Goal: Entertainment & Leisure: Participate in discussion

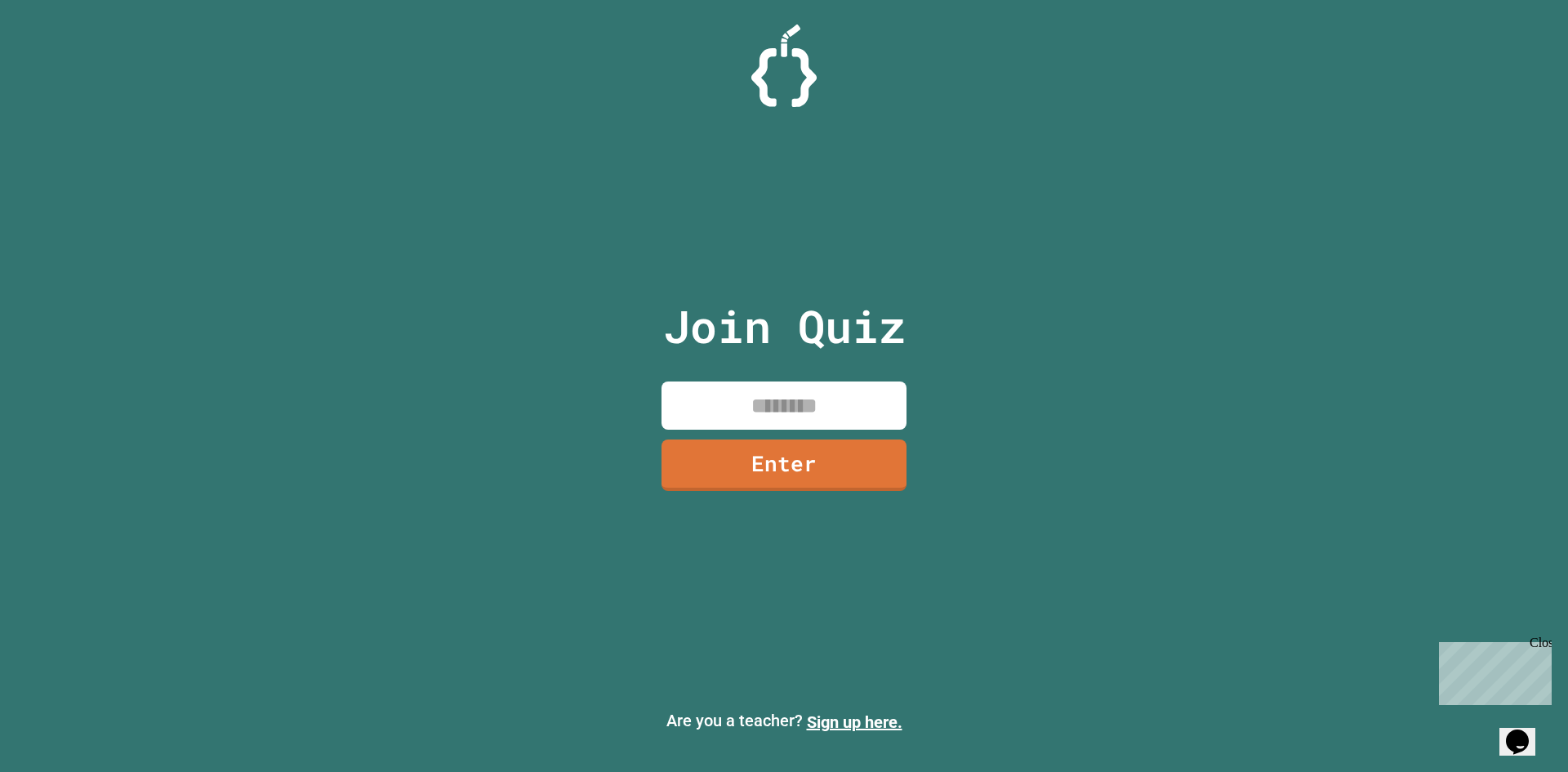
click at [701, 377] on div "Join Quiz Enter" at bounding box center [784, 386] width 275 height 690
click at [705, 396] on input at bounding box center [784, 405] width 245 height 48
type input "*"
type input "********"
click at [760, 461] on link "Enter" at bounding box center [784, 465] width 245 height 51
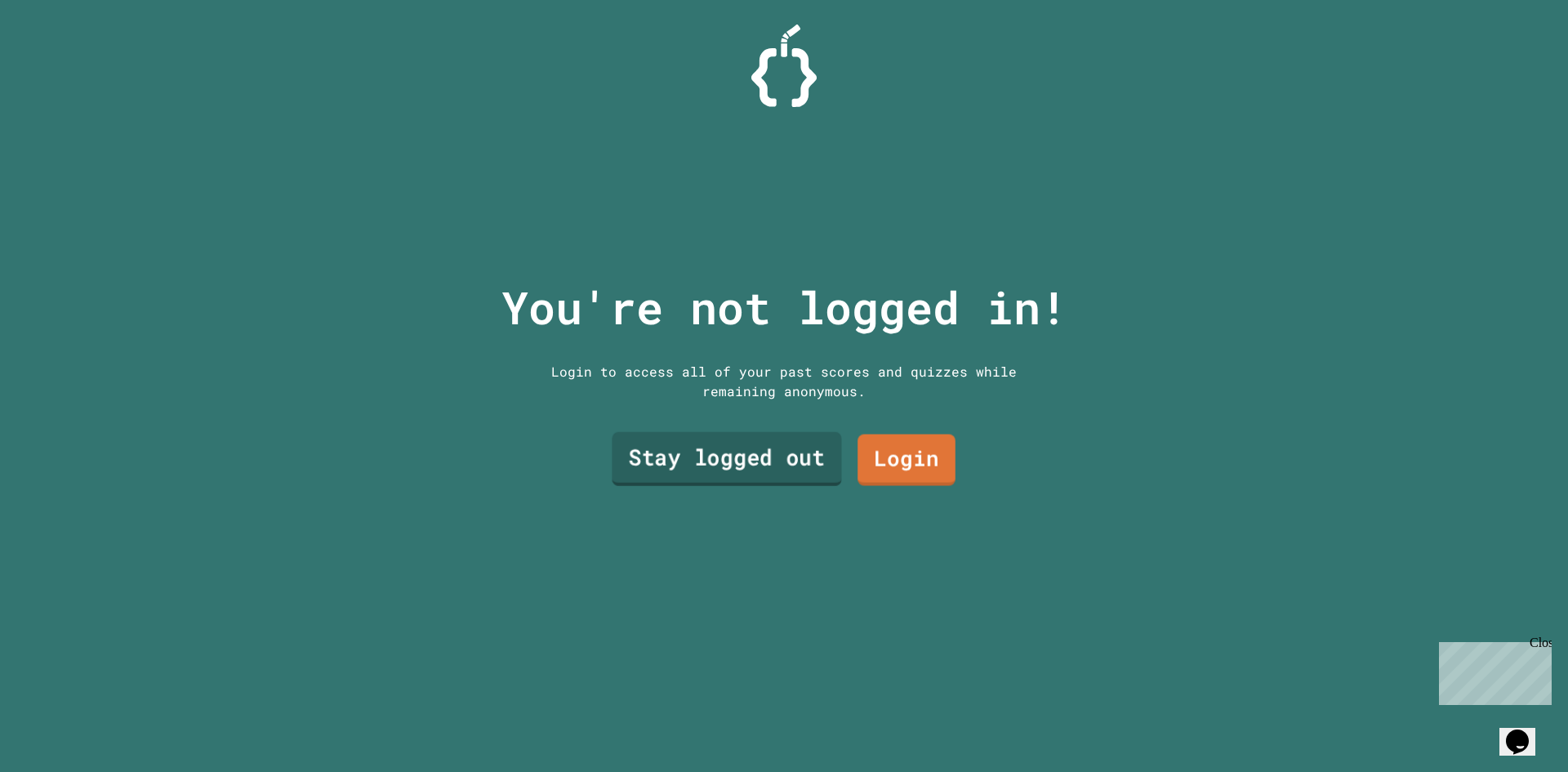
click at [740, 434] on link "Stay logged out" at bounding box center [726, 458] width 229 height 54
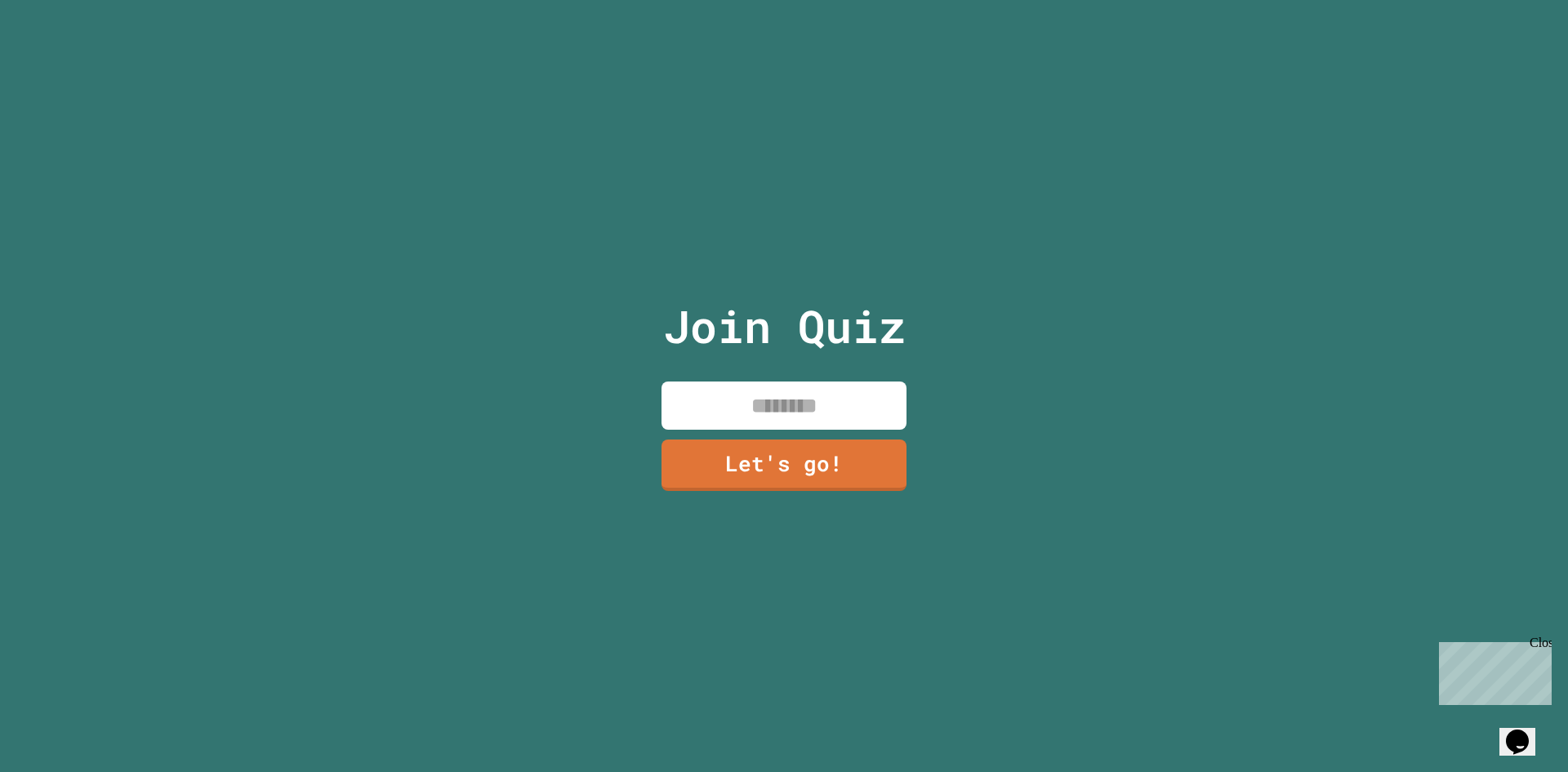
click at [724, 390] on input at bounding box center [784, 405] width 245 height 48
type input "*****"
click at [745, 448] on link "Let's go!" at bounding box center [785, 462] width 222 height 54
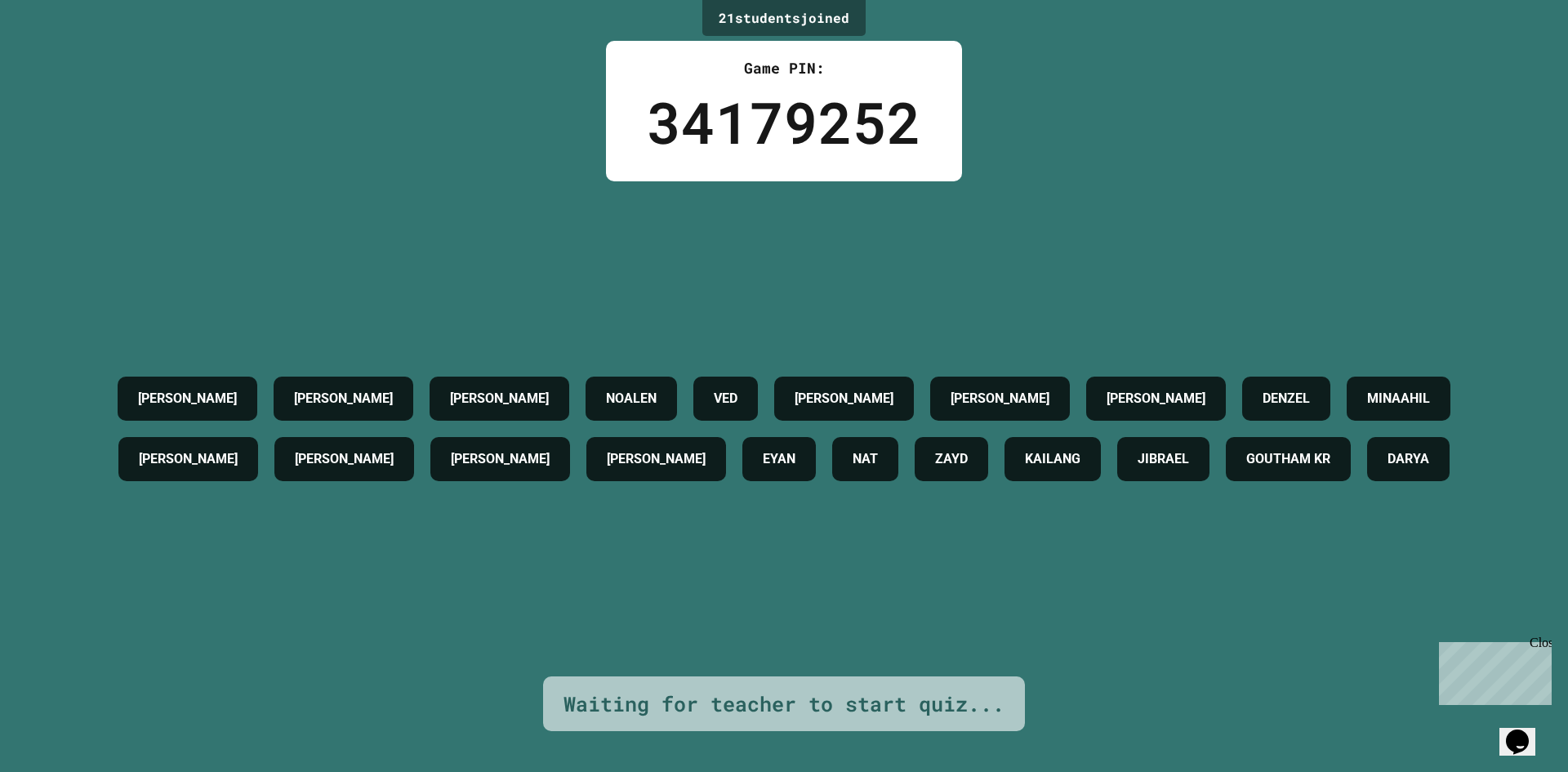
click at [1504, 729] on div "Opens Chat This icon Opens the chat window." at bounding box center [1518, 742] width 26 height 26
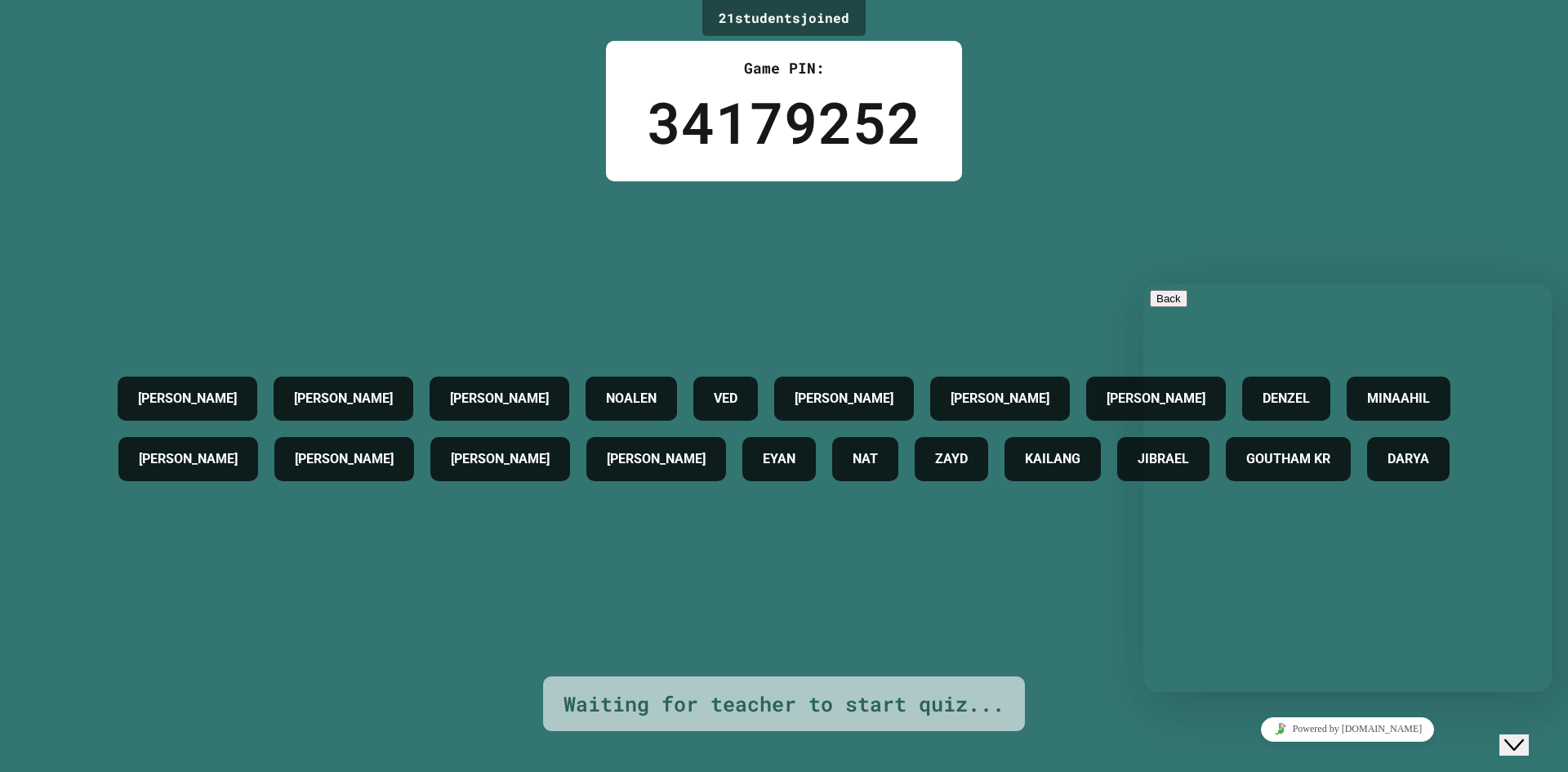
click at [1231, 750] on div "Rate this chat Upload File Insert emoji" at bounding box center [1347, 774] width 395 height 50
click at [1223, 750] on textarea at bounding box center [1212, 756] width 127 height 13
type textarea "**********"
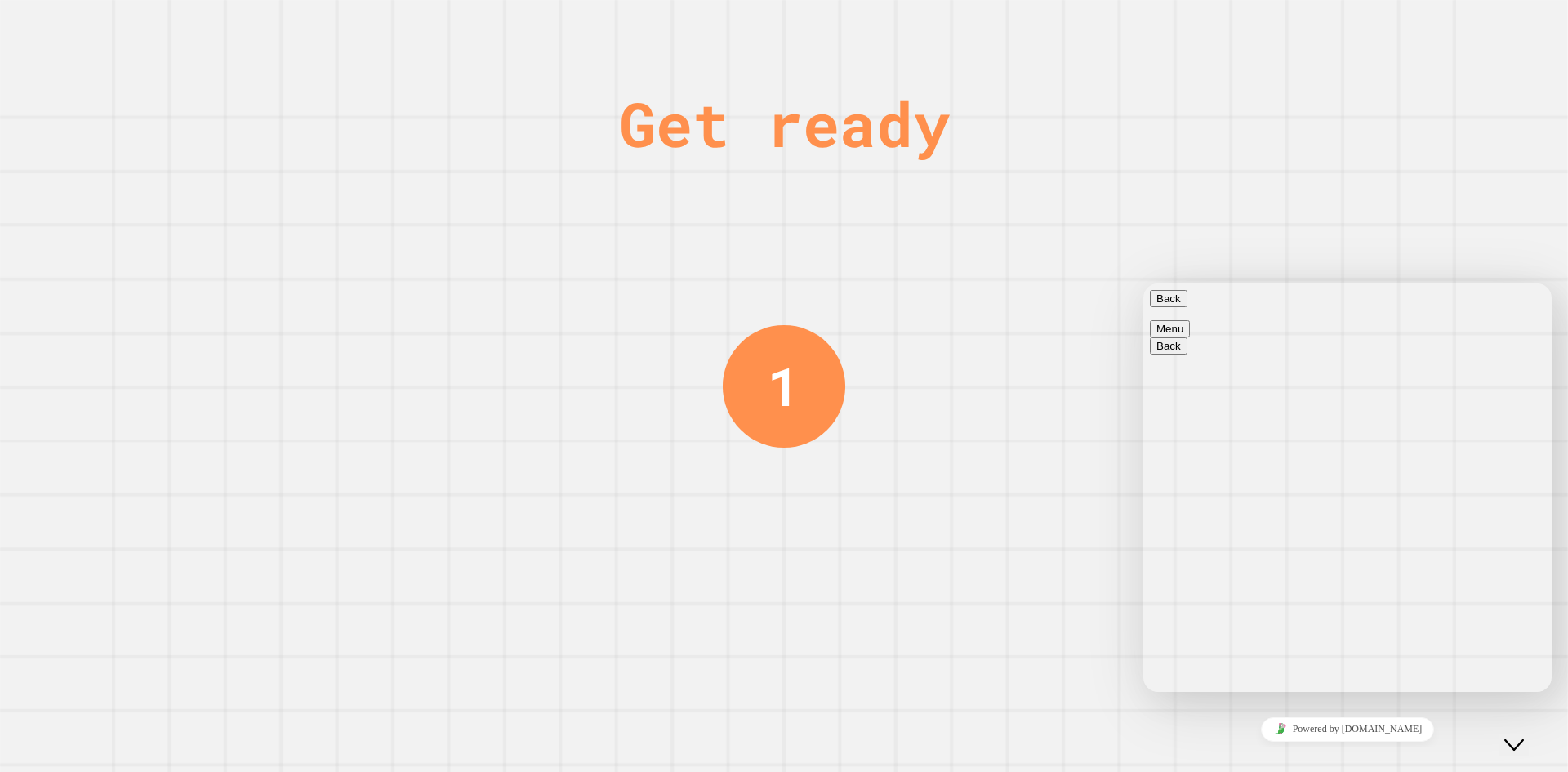
click at [1175, 300] on button "Back" at bounding box center [1168, 299] width 37 height 17
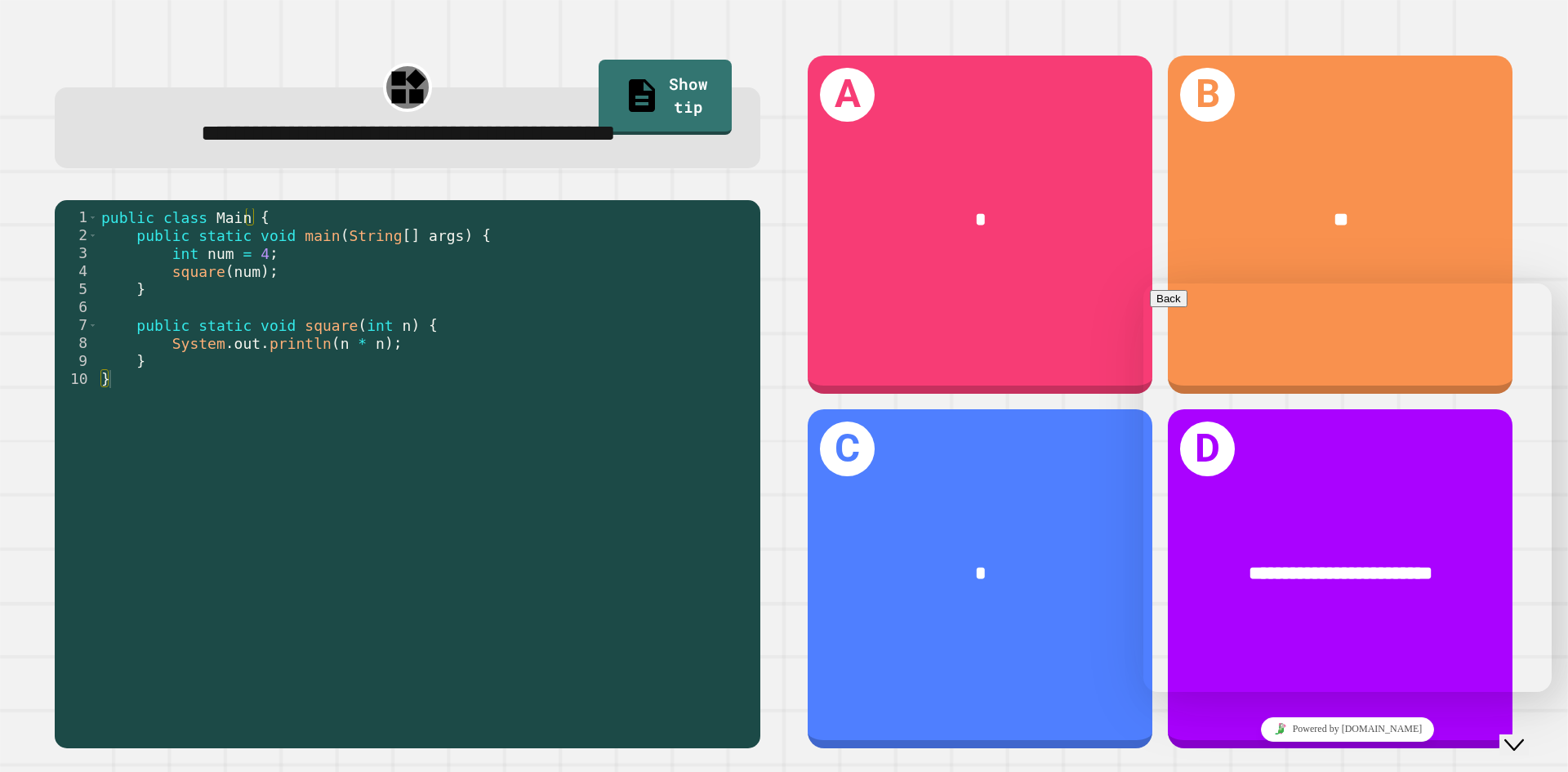
drag, startPoint x: 1500, startPoint y: 723, endPoint x: 2986, endPoint y: 1426, distance: 1643.9
click at [1504, 736] on div "Close Chat This icon closes the chat window." at bounding box center [1514, 746] width 20 height 20
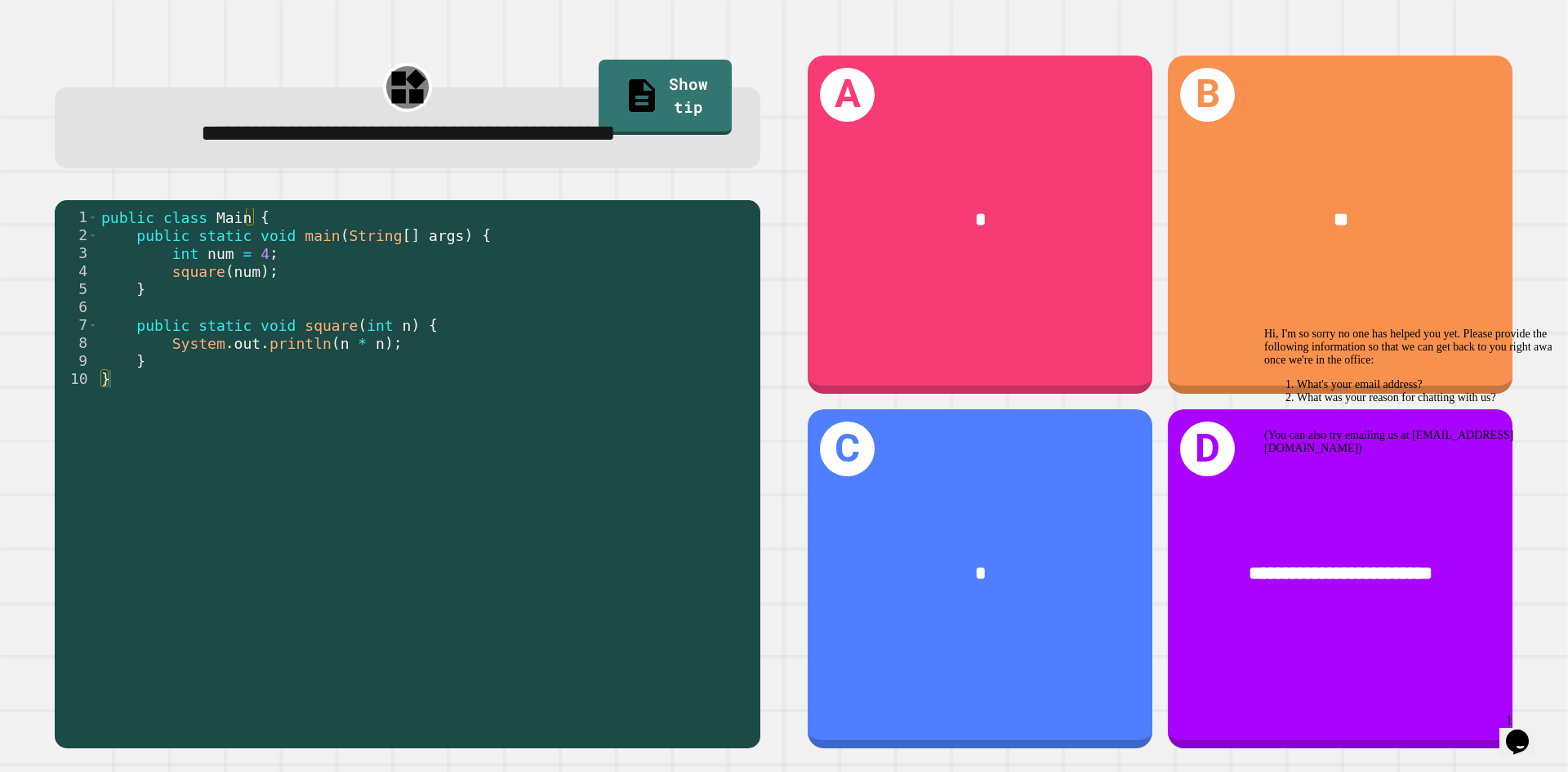
click at [1264, 328] on icon "Chat attention grabber" at bounding box center [1264, 328] width 0 height 0
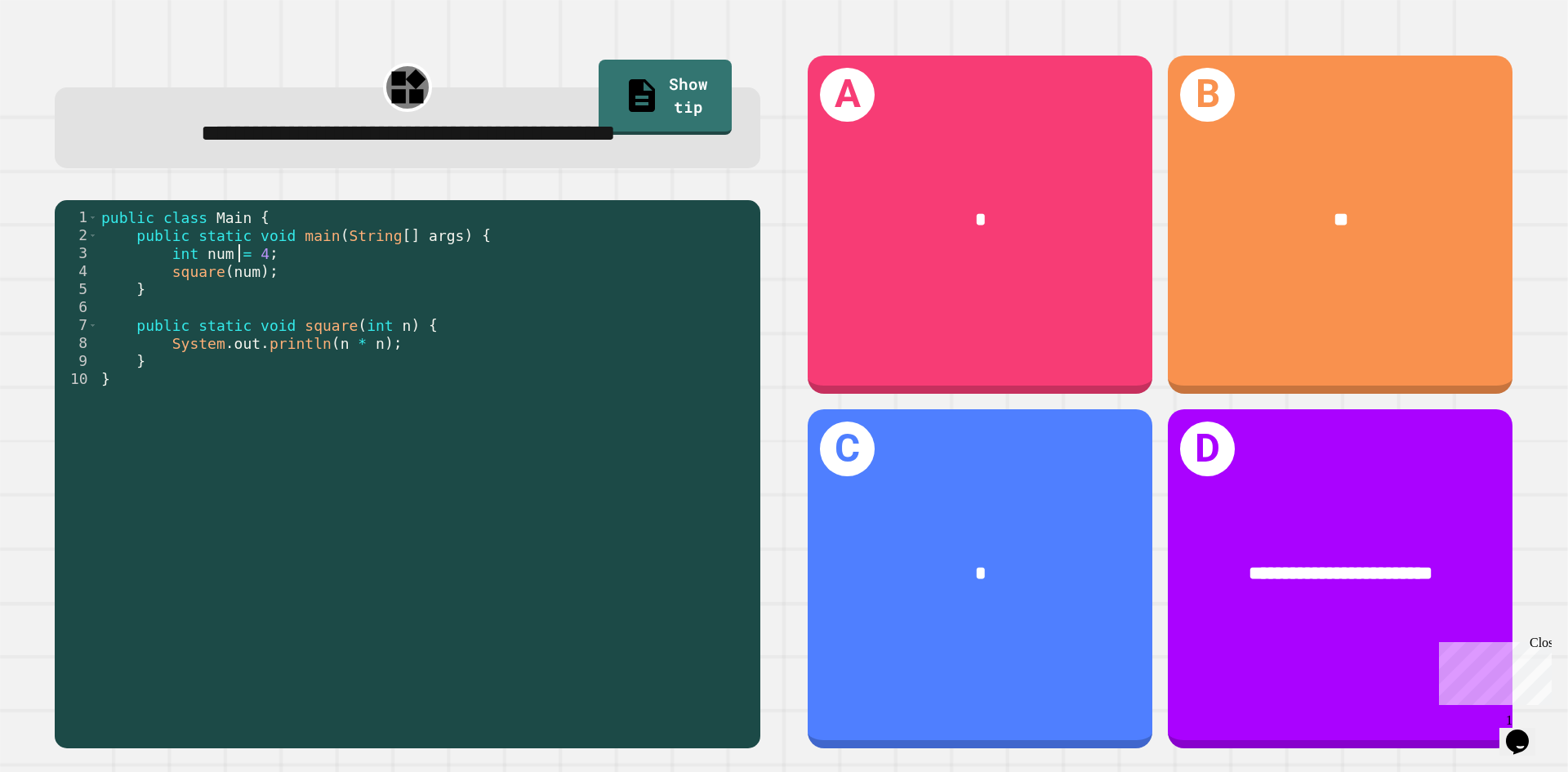
drag, startPoint x: 236, startPoint y: 292, endPoint x: 254, endPoint y: 340, distance: 51.3
click at [238, 305] on div "public class Main { public static void main ( String [ ] args ) { int num = 4 ;…" at bounding box center [424, 451] width 654 height 485
click at [277, 360] on div "public class Main { public static void main ( String [ ] args ) { int num = 4 ;…" at bounding box center [424, 451] width 654 height 485
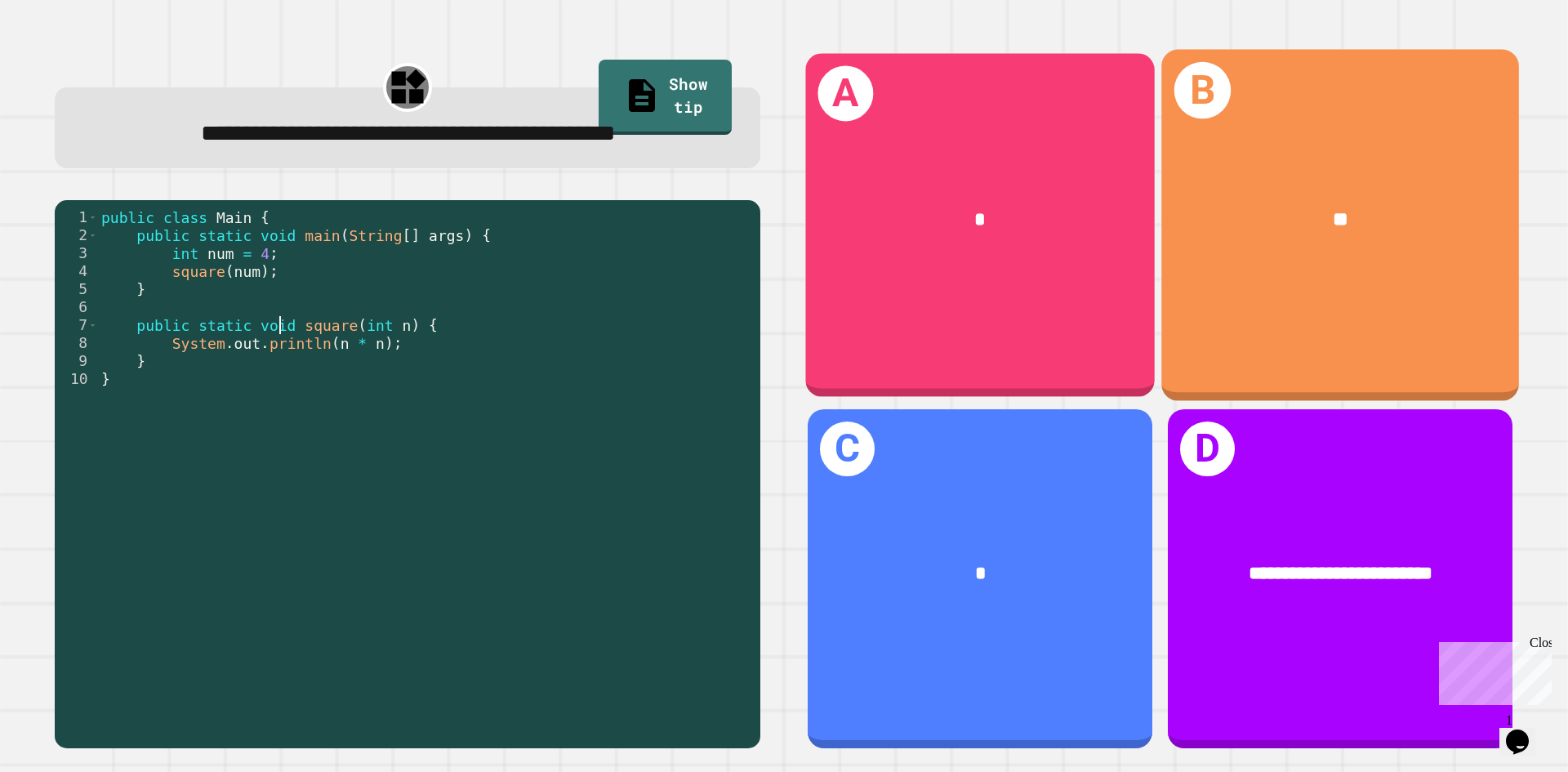
click at [1267, 192] on div "**" at bounding box center [1341, 219] width 357 height 108
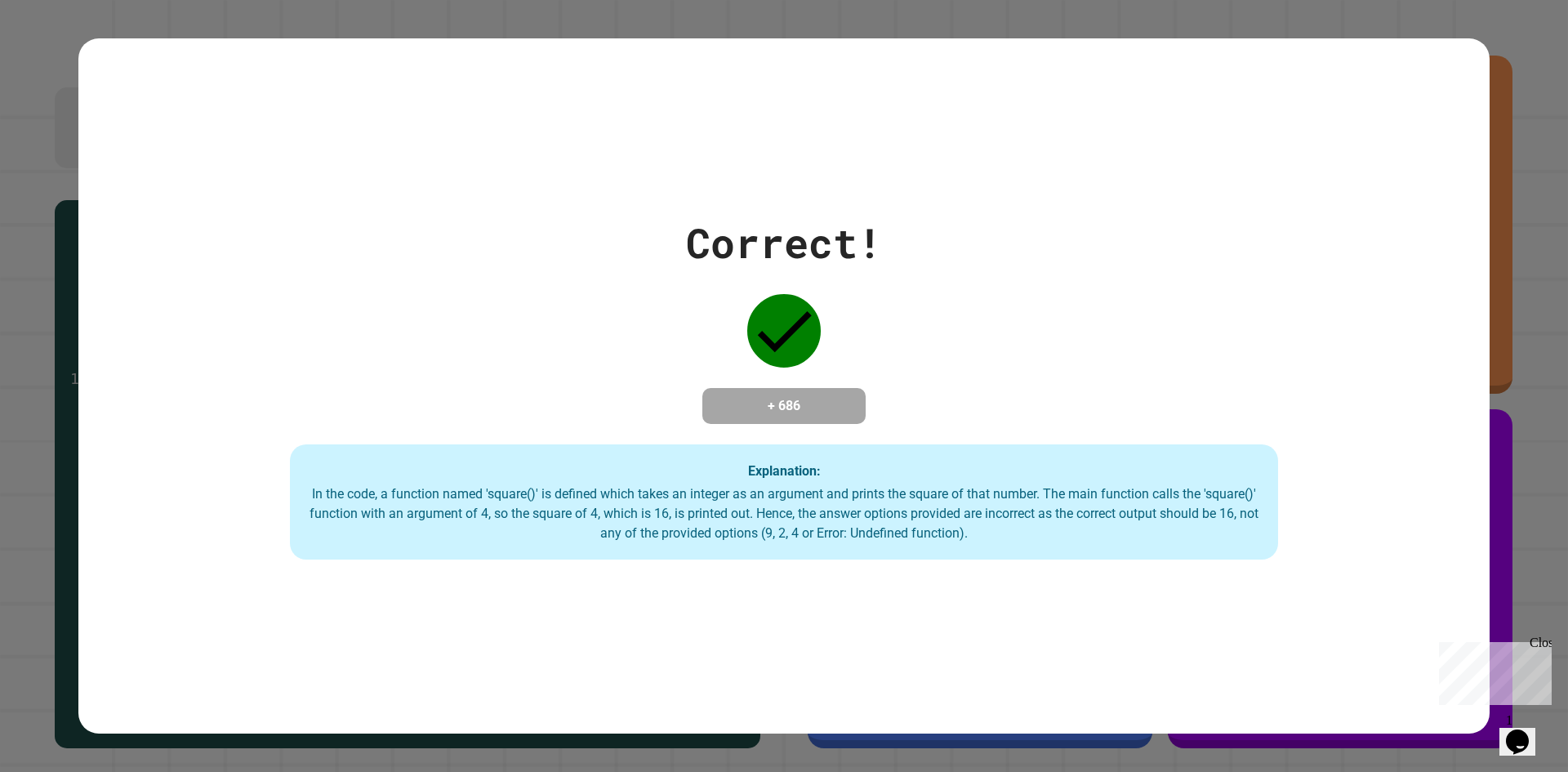
click at [1517, 742] on icon "Opens Chat This icon Opens the chat window." at bounding box center [1518, 742] width 26 height 26
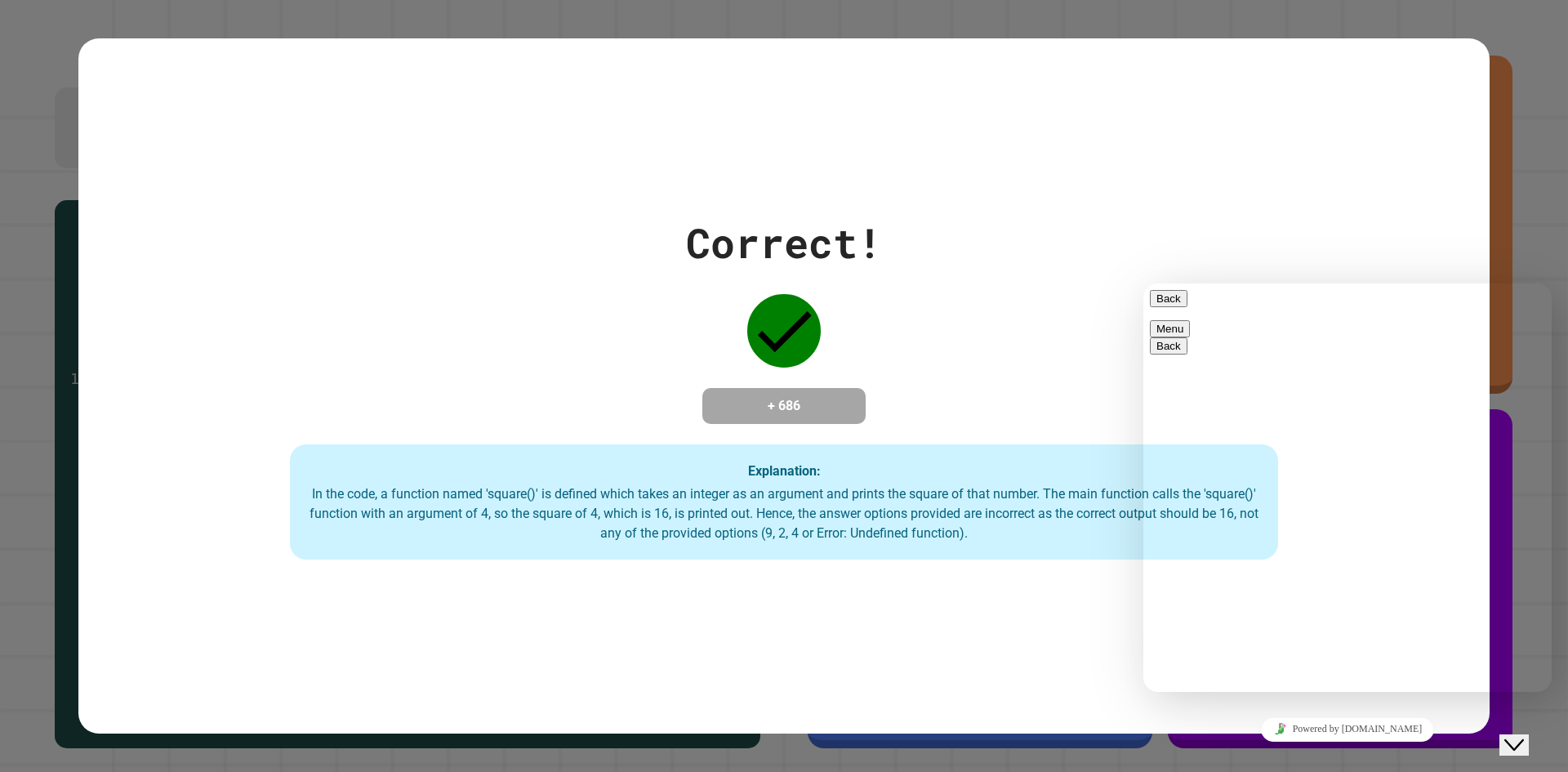
type textarea "**********"
click at [1523, 736] on icon "Close Chat This icon closes the chat window." at bounding box center [1514, 746] width 20 height 20
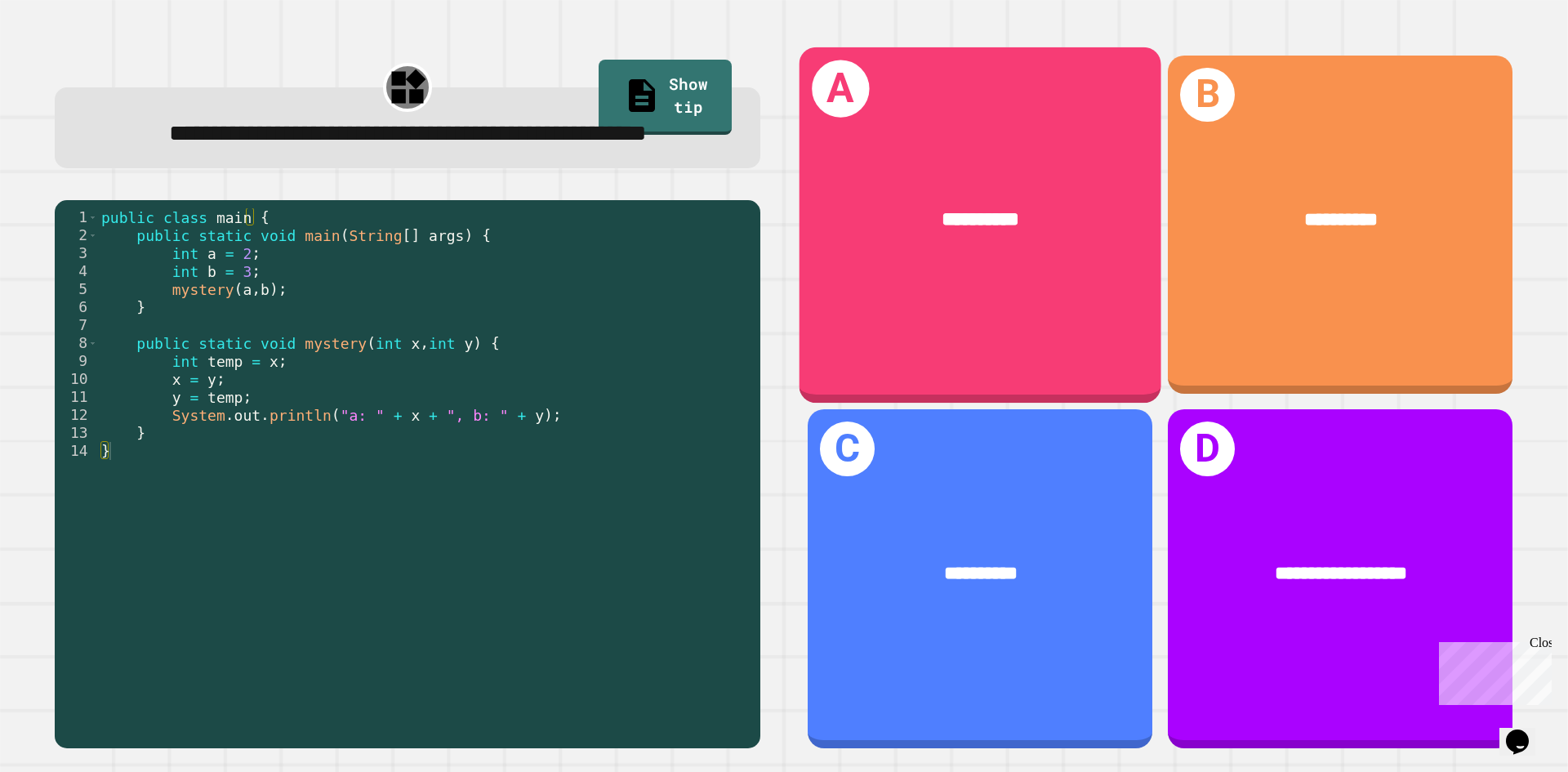
click at [942, 242] on div "**********" at bounding box center [980, 219] width 361 height 109
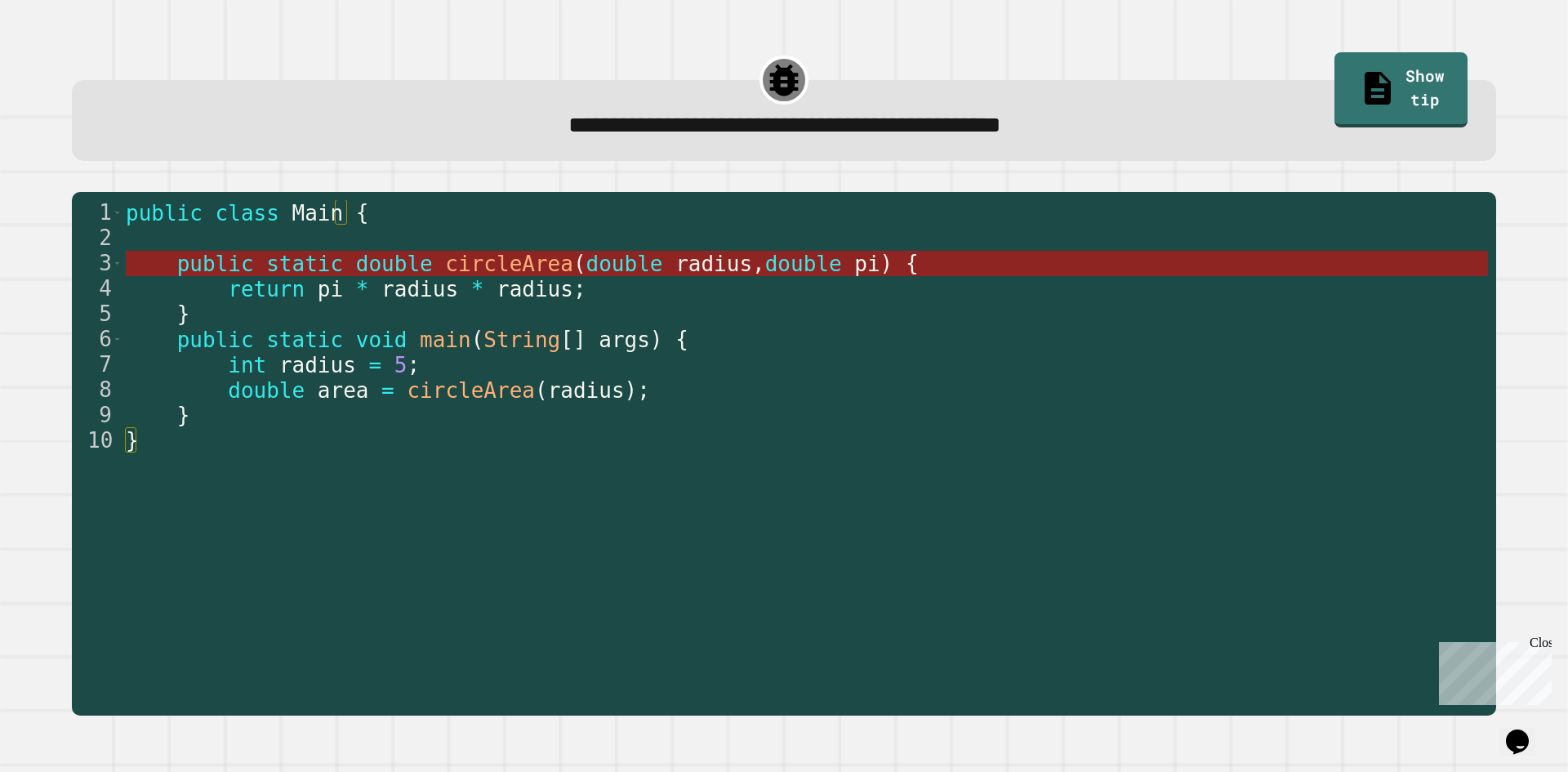
click at [445, 261] on span "circleArea" at bounding box center [509, 264] width 128 height 25
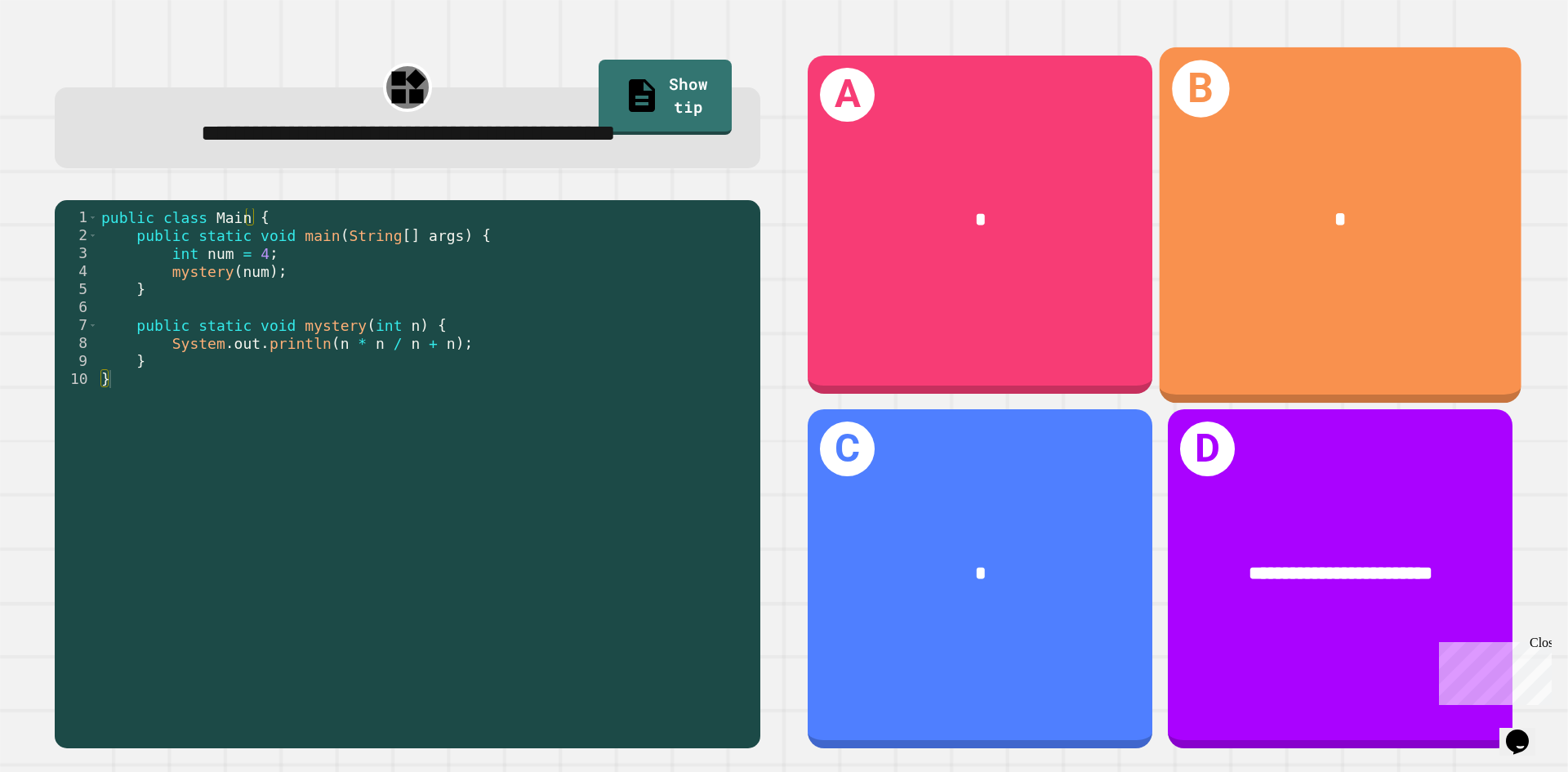
click at [1293, 289] on div "B *" at bounding box center [1340, 223] width 361 height 355
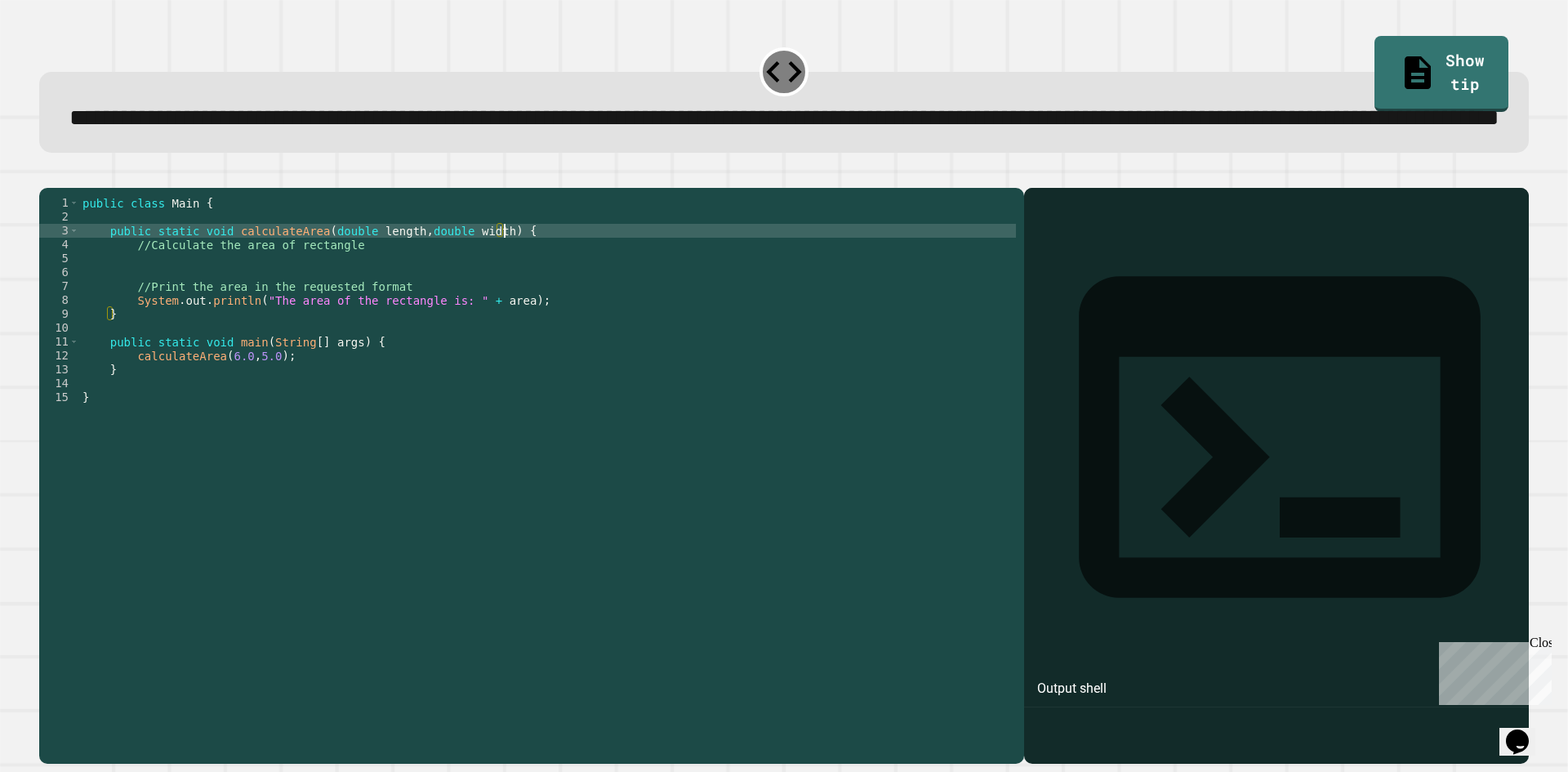
click at [557, 288] on div "public class Main { public static void calculateArea ( double length , double w…" at bounding box center [547, 439] width 936 height 486
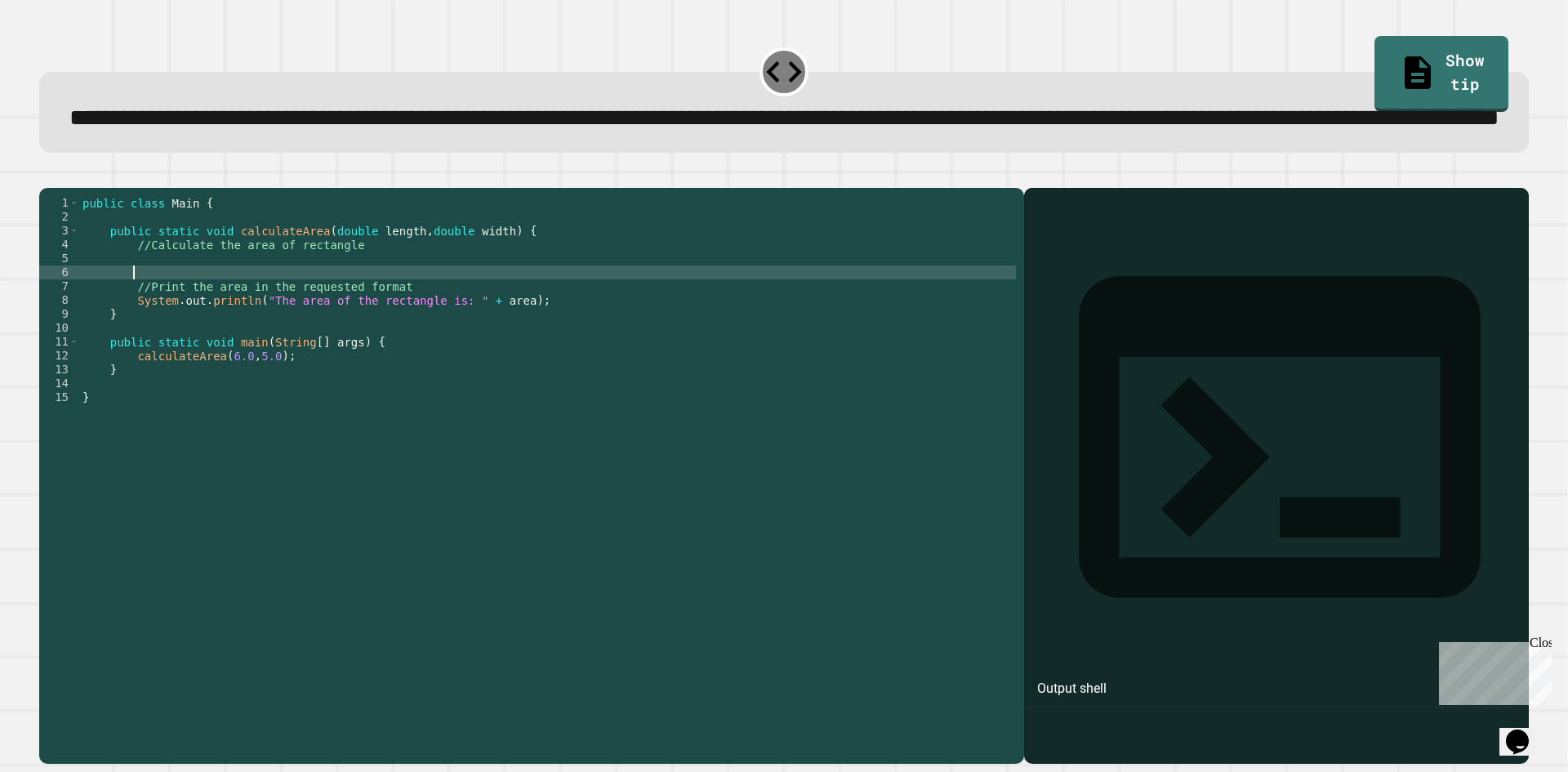
click at [546, 335] on div "public class Main { public static void calculateArea ( double length , double w…" at bounding box center [547, 439] width 936 height 486
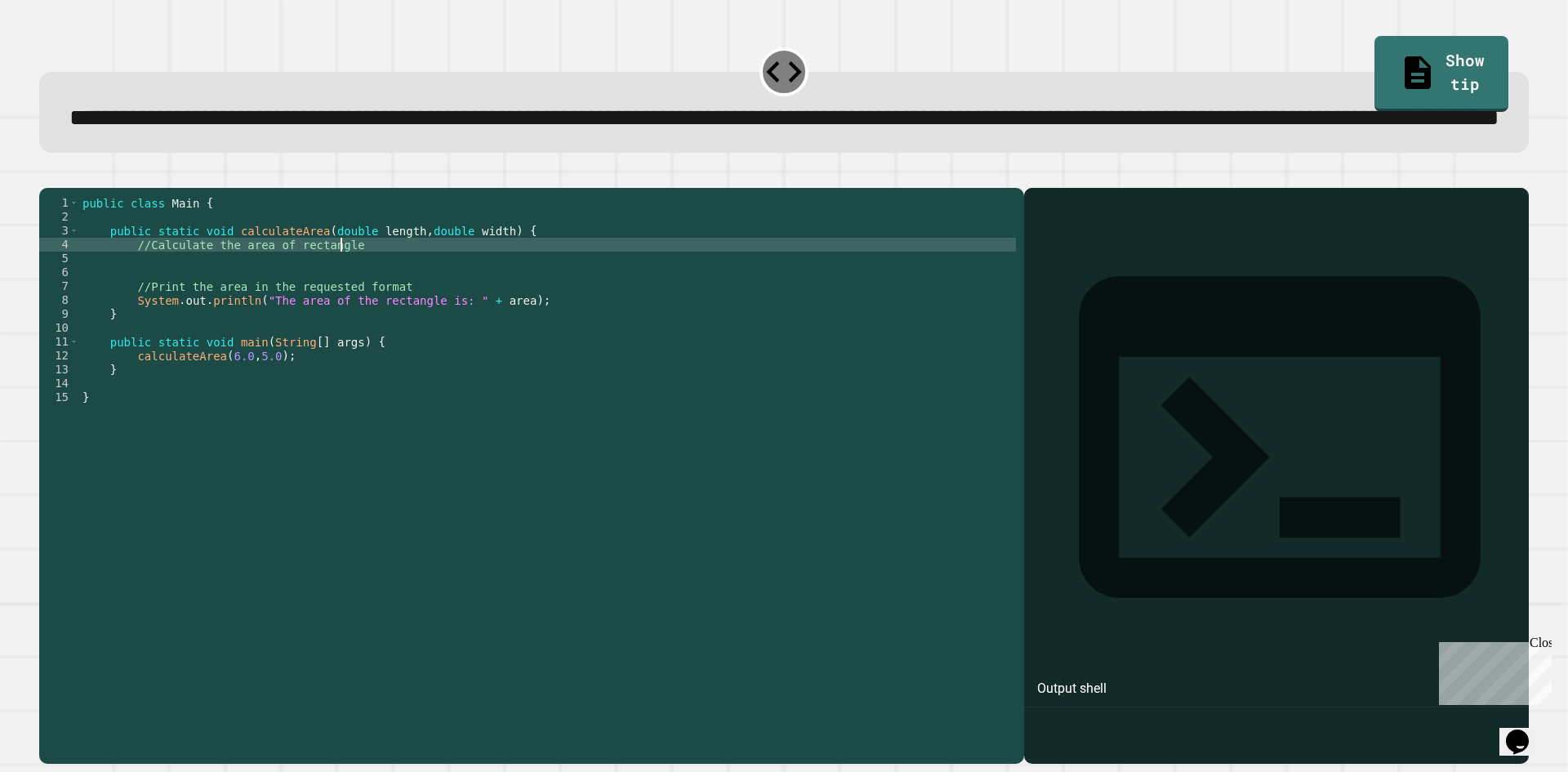
click at [530, 305] on div "public class Main { public static void calculateArea ( double length , double w…" at bounding box center [547, 439] width 936 height 486
click at [508, 336] on div "public class Main { public static void calculateArea ( double length , double w…" at bounding box center [547, 439] width 936 height 486
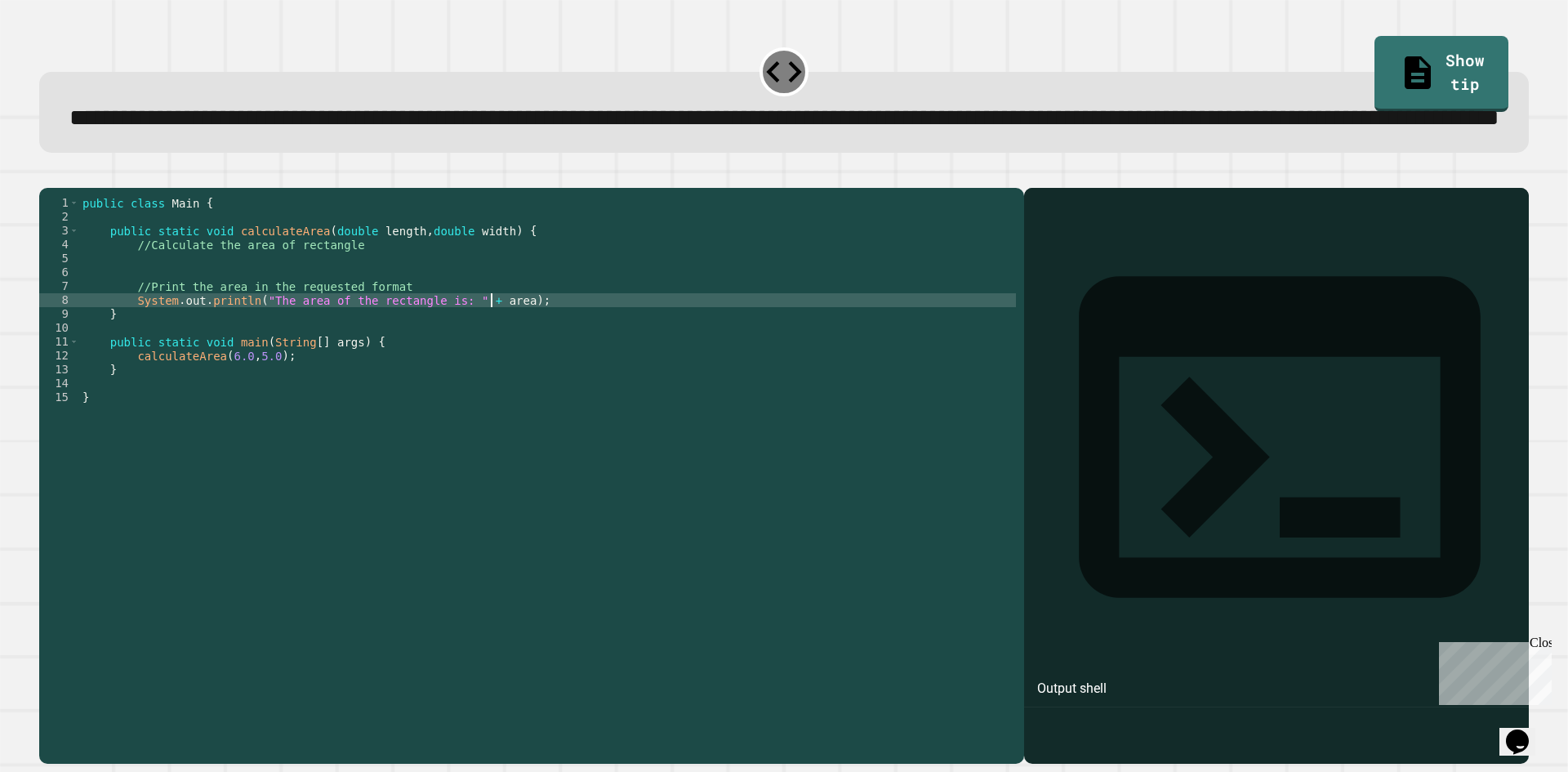
click at [493, 362] on div "public class Main { public static void calculateArea ( double length , double w…" at bounding box center [547, 439] width 936 height 486
click at [543, 357] on div "public class Main { public static void calculateArea ( double length , double w…" at bounding box center [547, 439] width 936 height 486
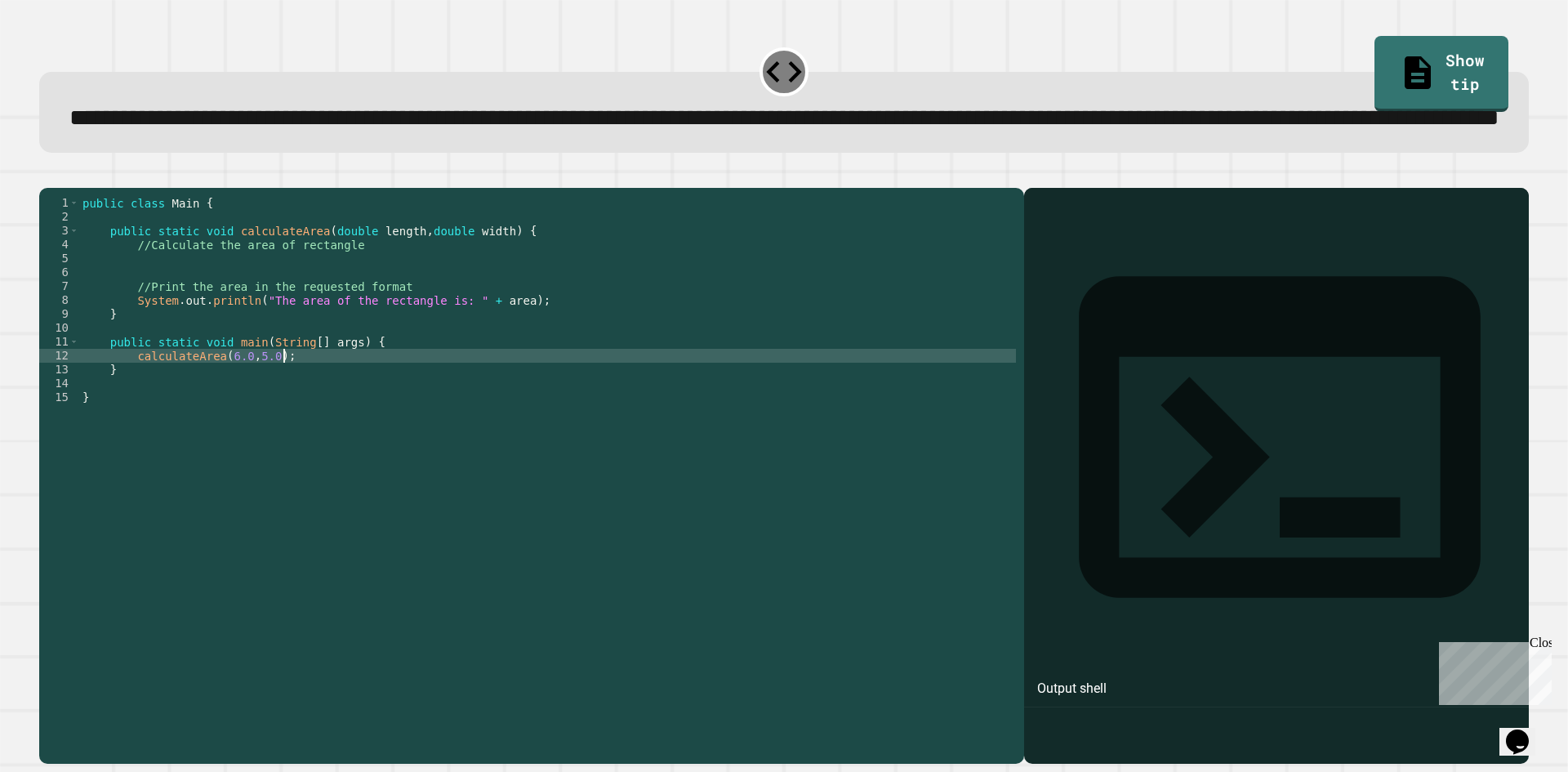
click at [304, 420] on div "public class Main { public static void calculateArea ( double length , double w…" at bounding box center [547, 439] width 936 height 486
click at [1389, 73] on link "Show tip" at bounding box center [1441, 73] width 133 height 75
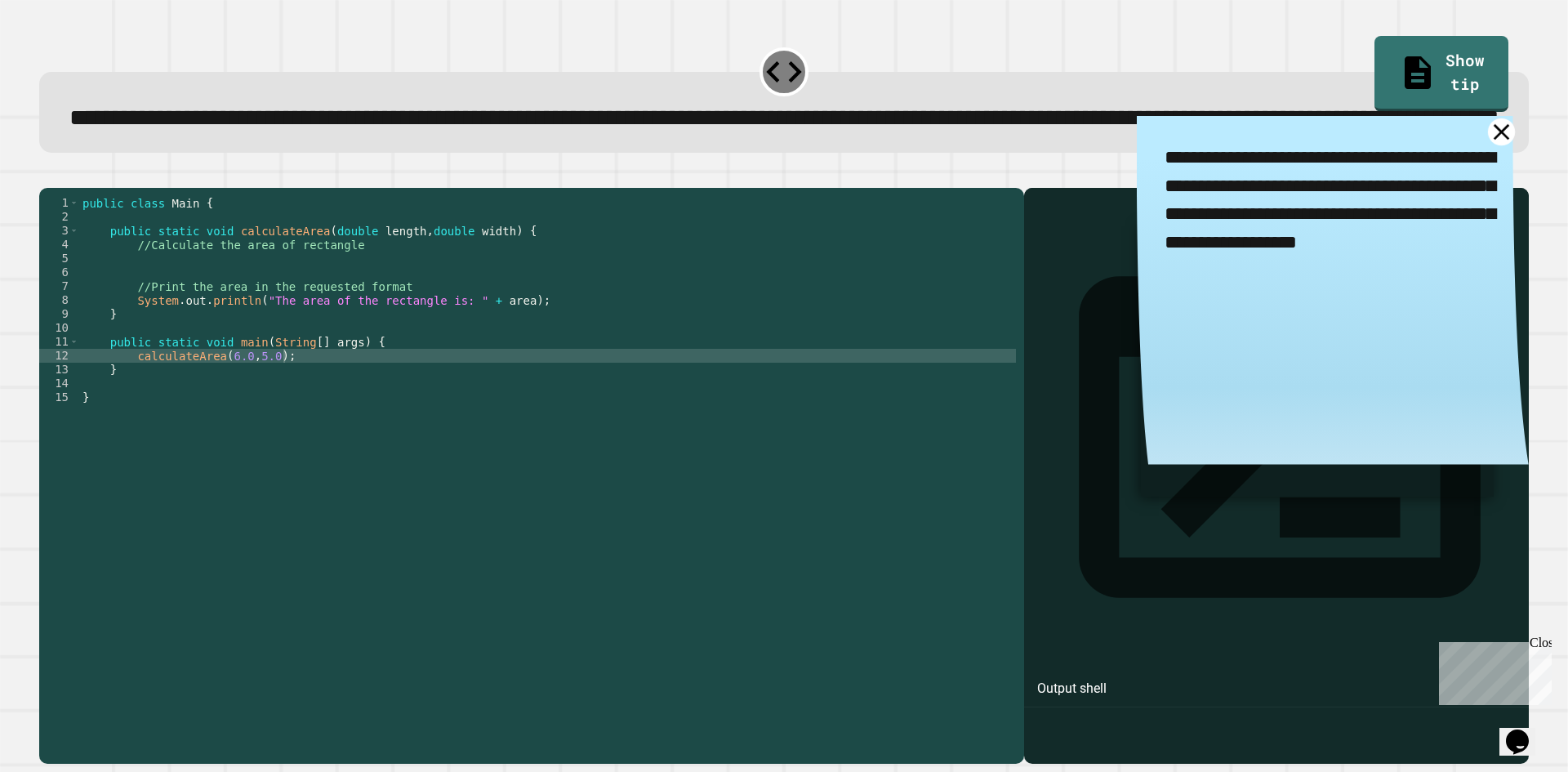
click at [1487, 146] on icon at bounding box center [1500, 132] width 27 height 27
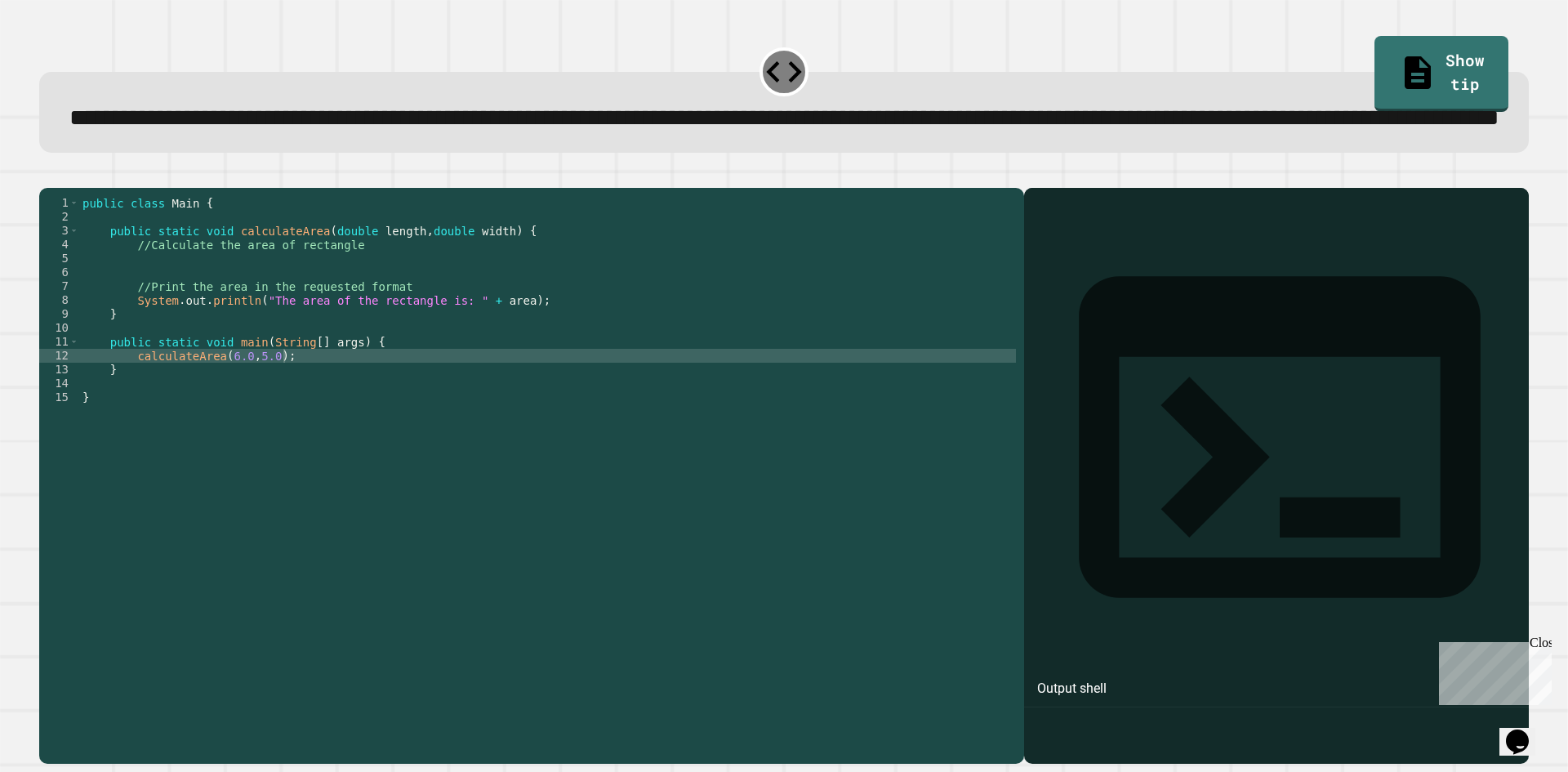
click at [516, 372] on div "public class Main { public static void calculateArea ( double length , double w…" at bounding box center [547, 439] width 936 height 486
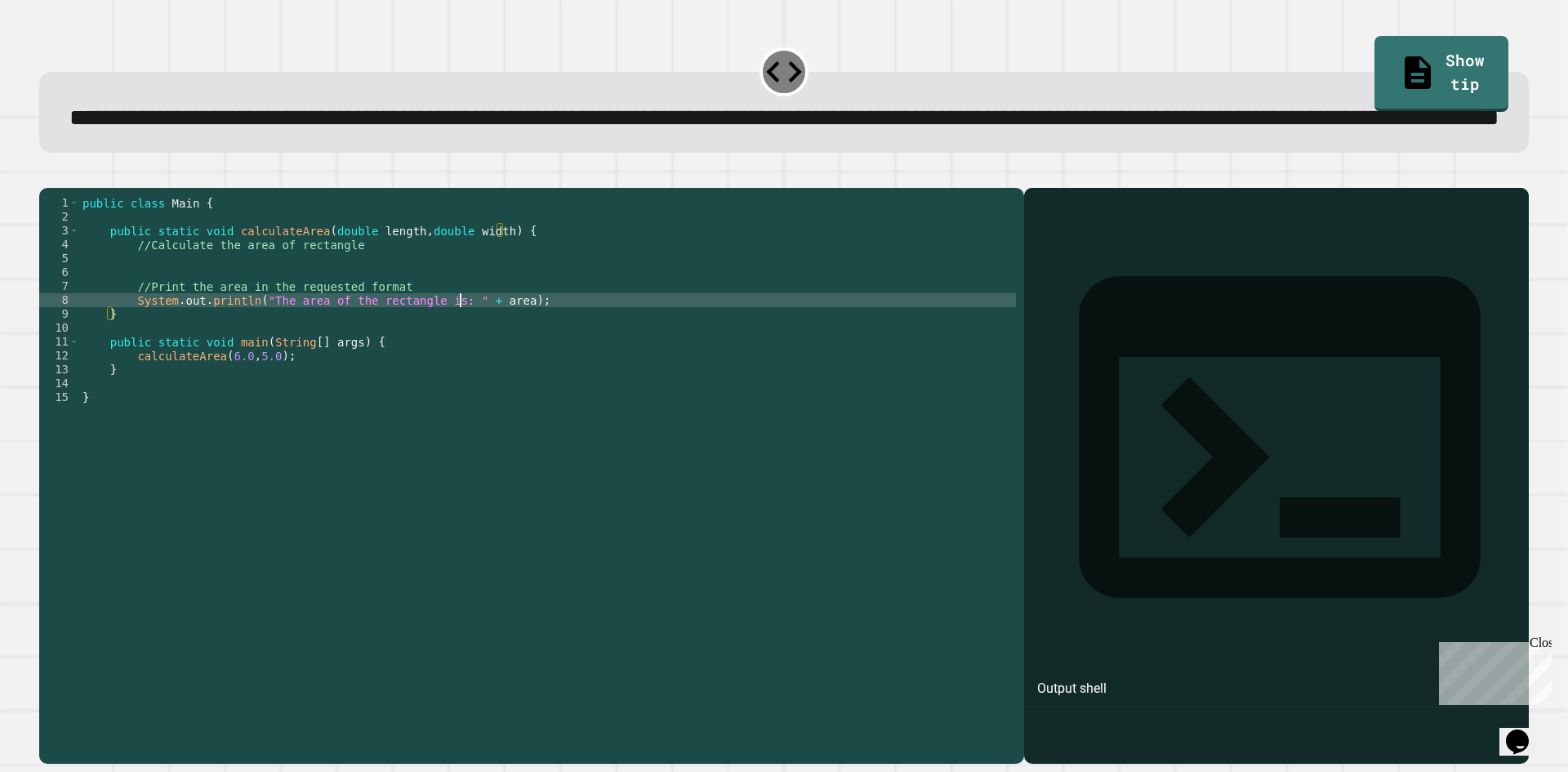
click at [457, 361] on div "public class Main { public static void calculateArea ( double length , double w…" at bounding box center [547, 439] width 936 height 486
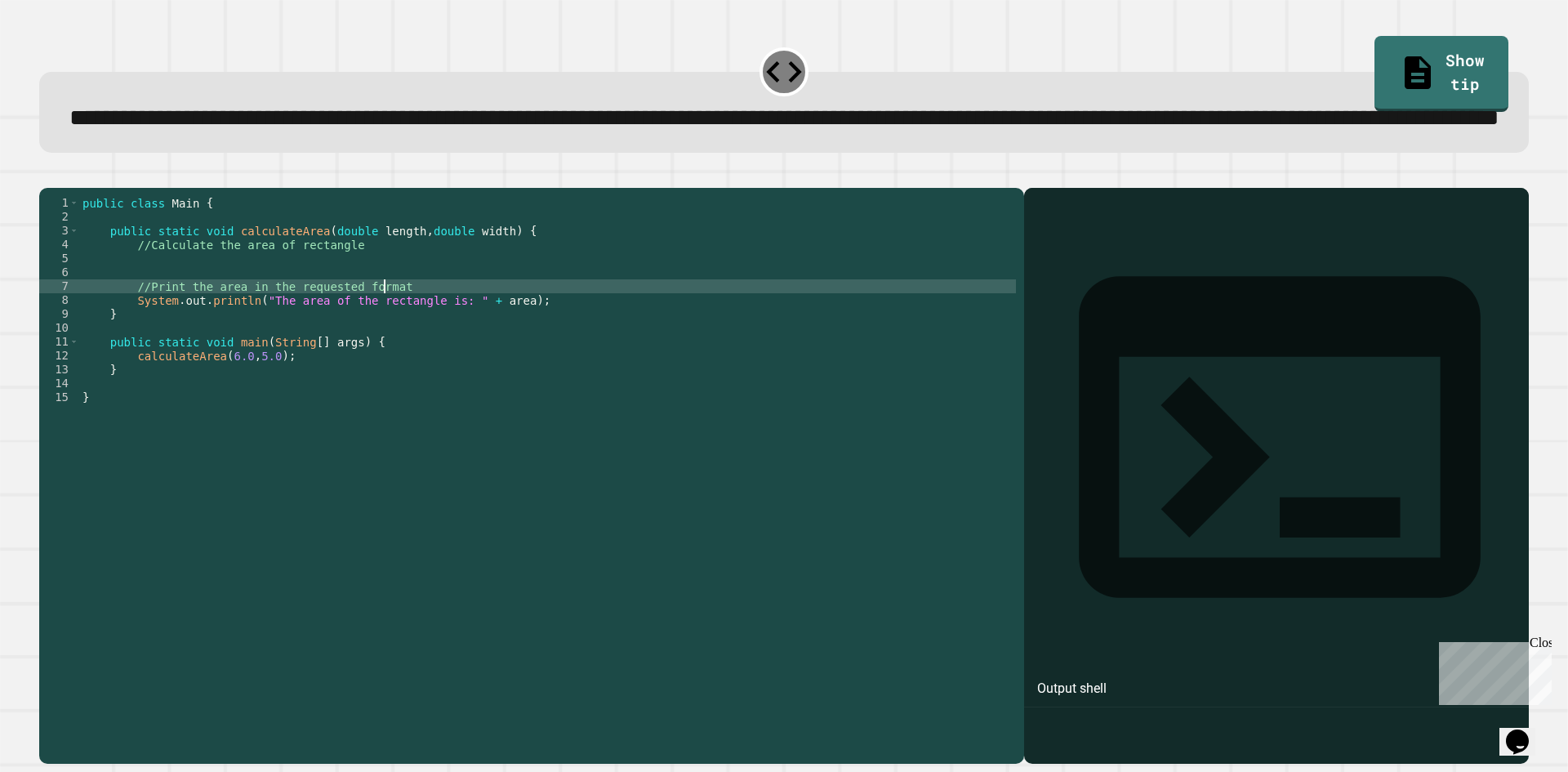
click at [385, 342] on div "public class Main { public static void calculateArea ( double length , double w…" at bounding box center [547, 439] width 936 height 486
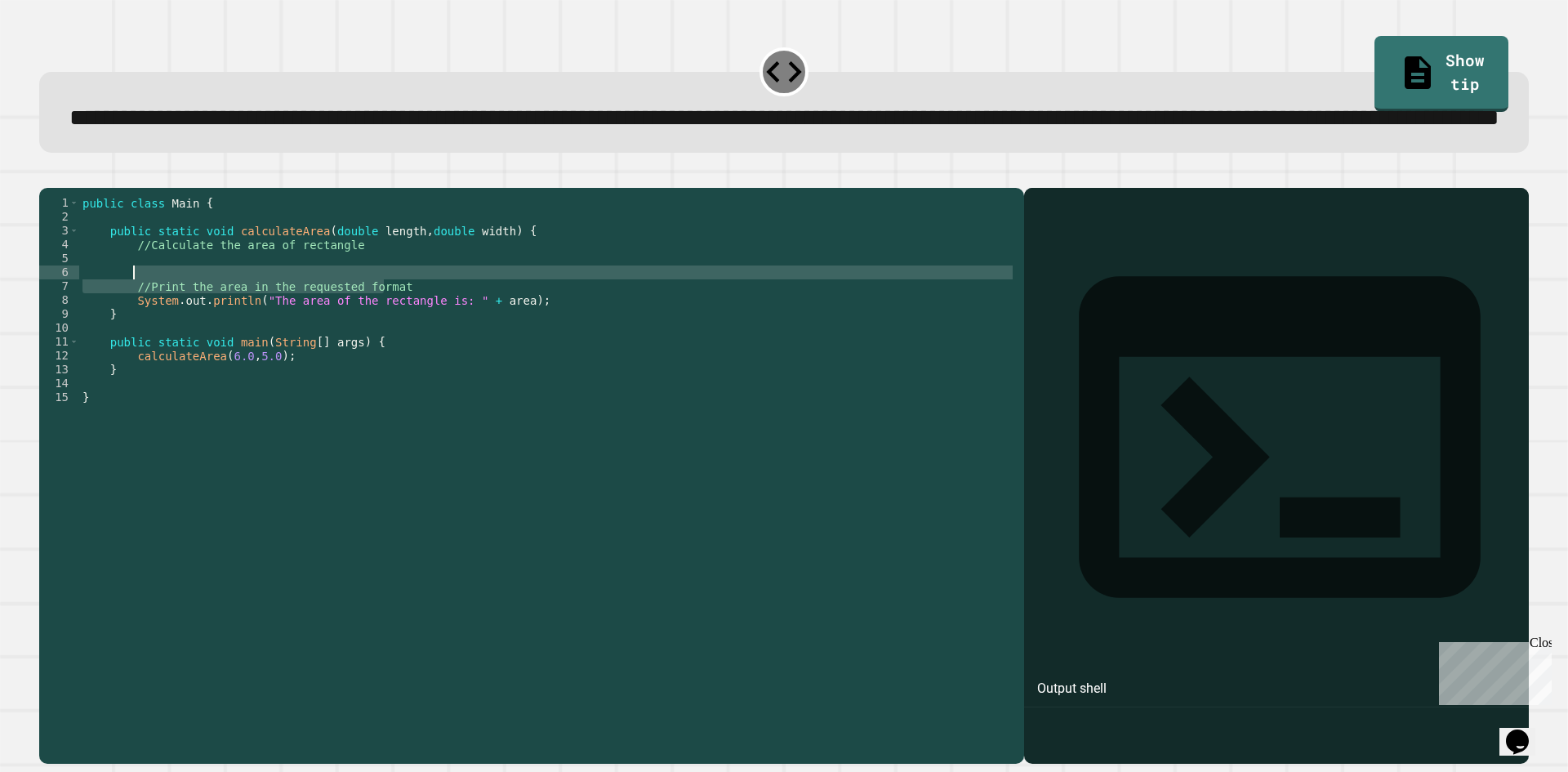
click at [388, 351] on div "public class Main { public static void calculateArea ( double length , double w…" at bounding box center [547, 425] width 936 height 458
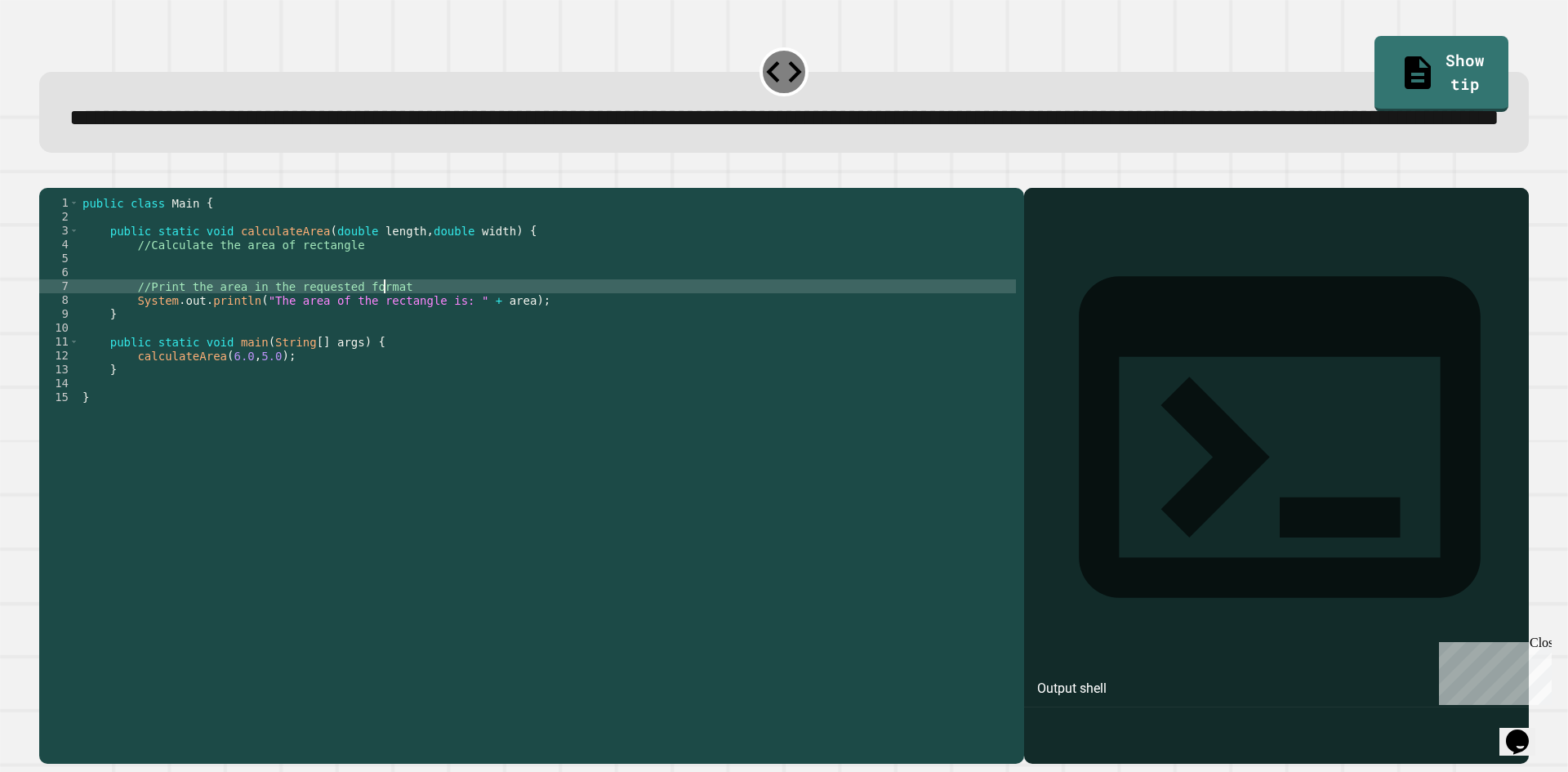
type textarea "**********"
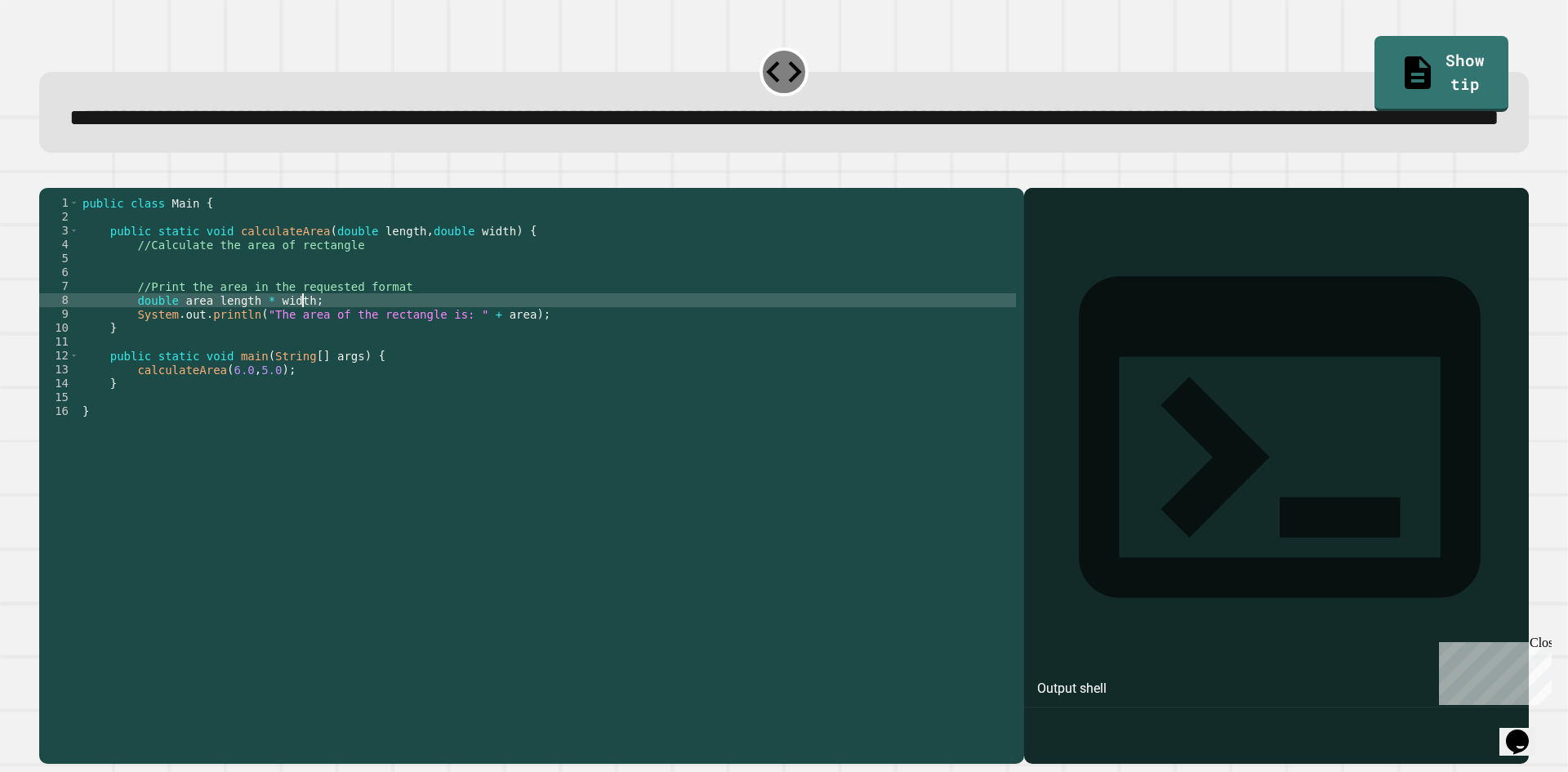
scroll to position [0, 15]
click at [207, 363] on div "public class Main { public static void calculateArea ( double length , double w…" at bounding box center [547, 439] width 936 height 486
type textarea "**********"
click at [47, 175] on icon "button" at bounding box center [47, 175] width 0 height 0
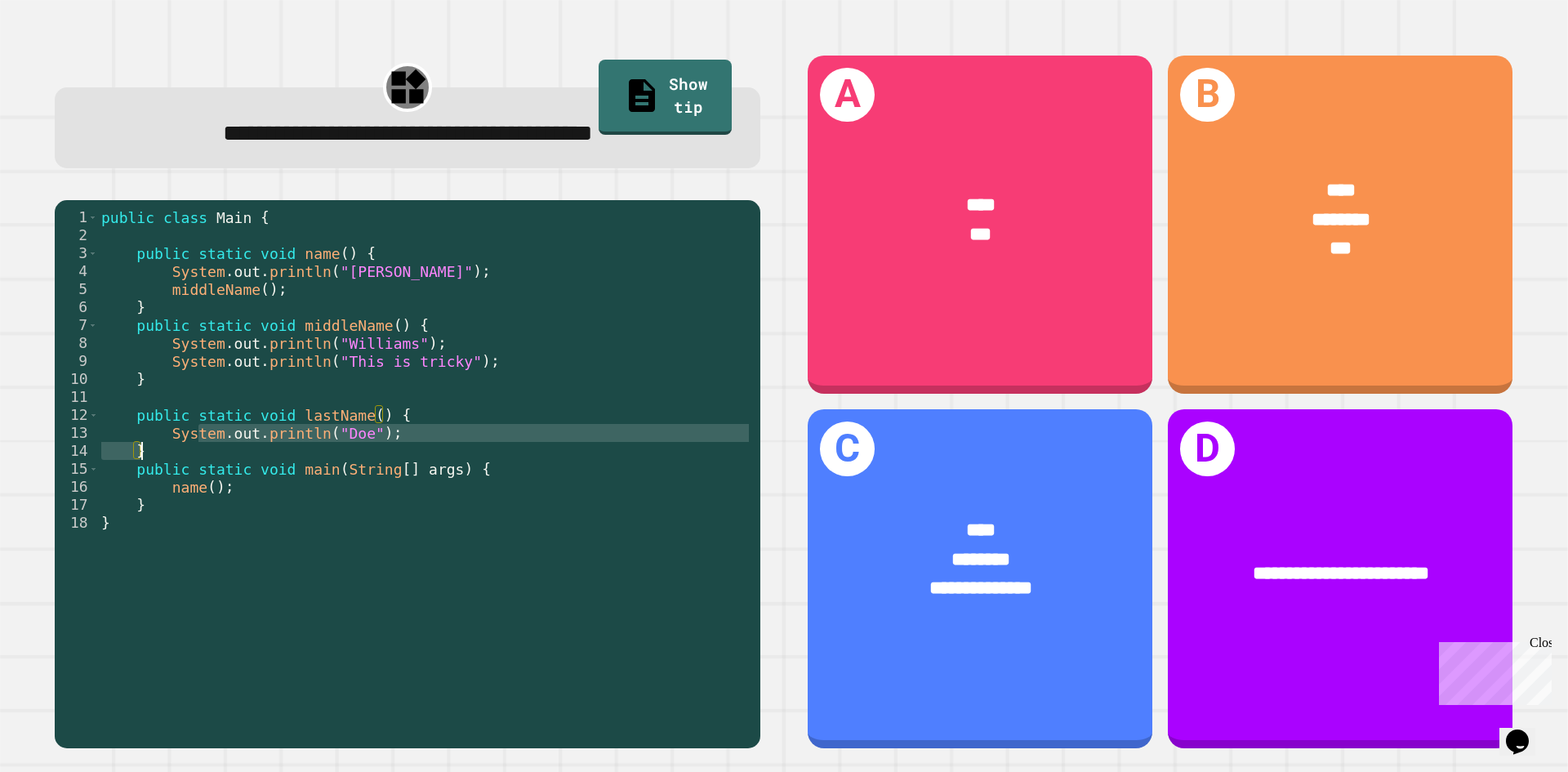
drag, startPoint x: 210, startPoint y: 450, endPoint x: 223, endPoint y: 487, distance: 39.2
click at [214, 466] on div "public class Main { public static void name ( ) { System . out . println ( "[PE…" at bounding box center [424, 469] width 654 height 521
click at [224, 487] on div "public class Main { public static void name ( ) { System . out . println ( "[PE…" at bounding box center [424, 469] width 654 height 521
click at [300, 491] on div "public class Main { public static void name ( ) { System . out . println ( "[PE…" at bounding box center [424, 469] width 654 height 521
click at [299, 458] on div "public class Main { public static void name ( ) { System . out . println ( "[PE…" at bounding box center [424, 469] width 654 height 521
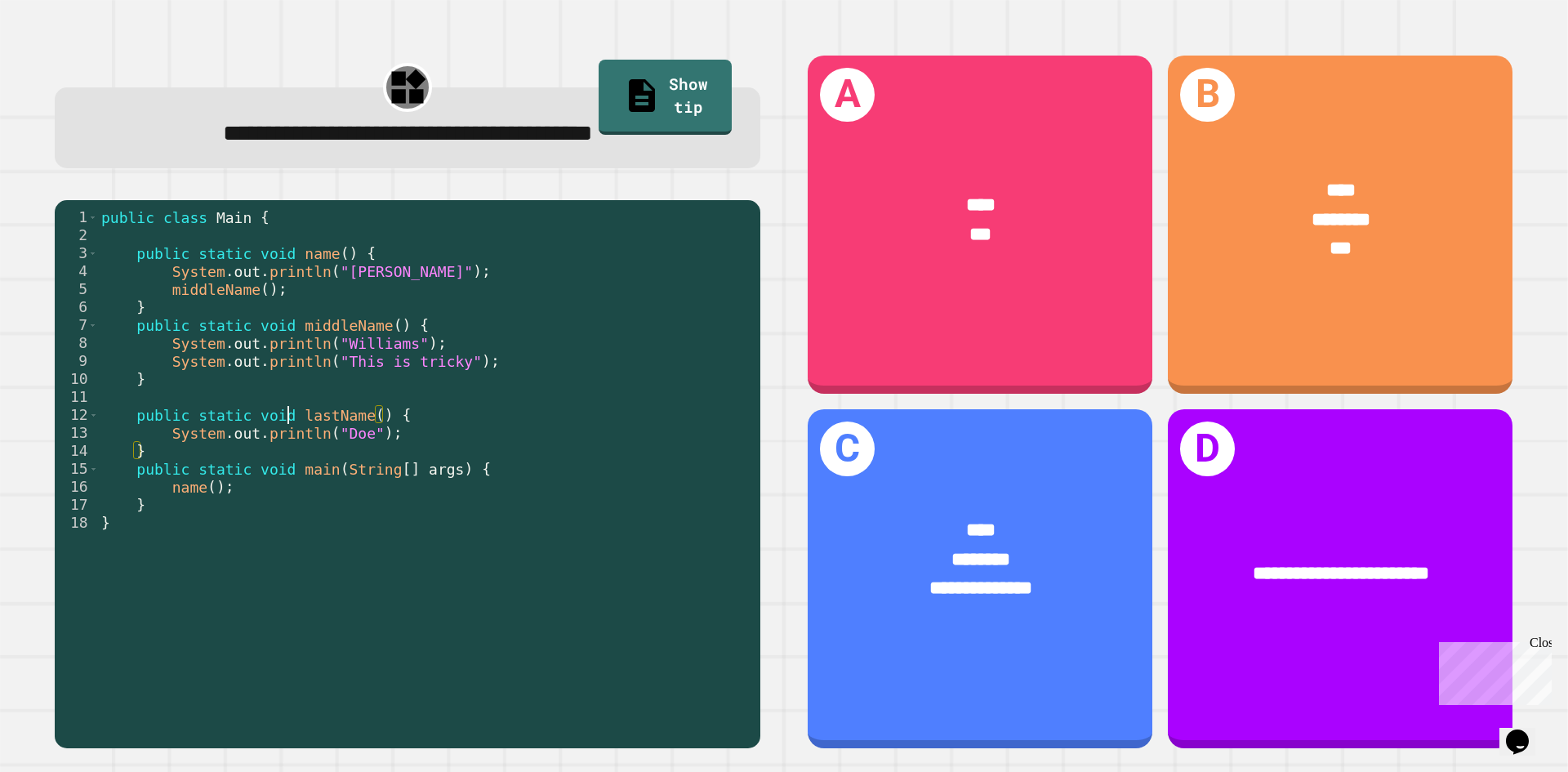
click at [289, 420] on div "public class Main { public static void name ( ) { System . out . println ( "[PE…" at bounding box center [424, 469] width 654 height 521
click at [277, 397] on div "public class Main { public static void name ( ) { System . out . println ( "[PE…" at bounding box center [424, 469] width 654 height 521
click at [277, 427] on div "public class Main { public static void name ( ) { System . out . println ( "[PE…" at bounding box center [424, 469] width 654 height 521
click at [277, 420] on div "public class Main { public static void name ( ) { System . out . println ( "[PE…" at bounding box center [424, 469] width 654 height 521
click at [280, 432] on div "public class Main { public static void name ( ) { System . out . println ( "[PE…" at bounding box center [424, 469] width 654 height 521
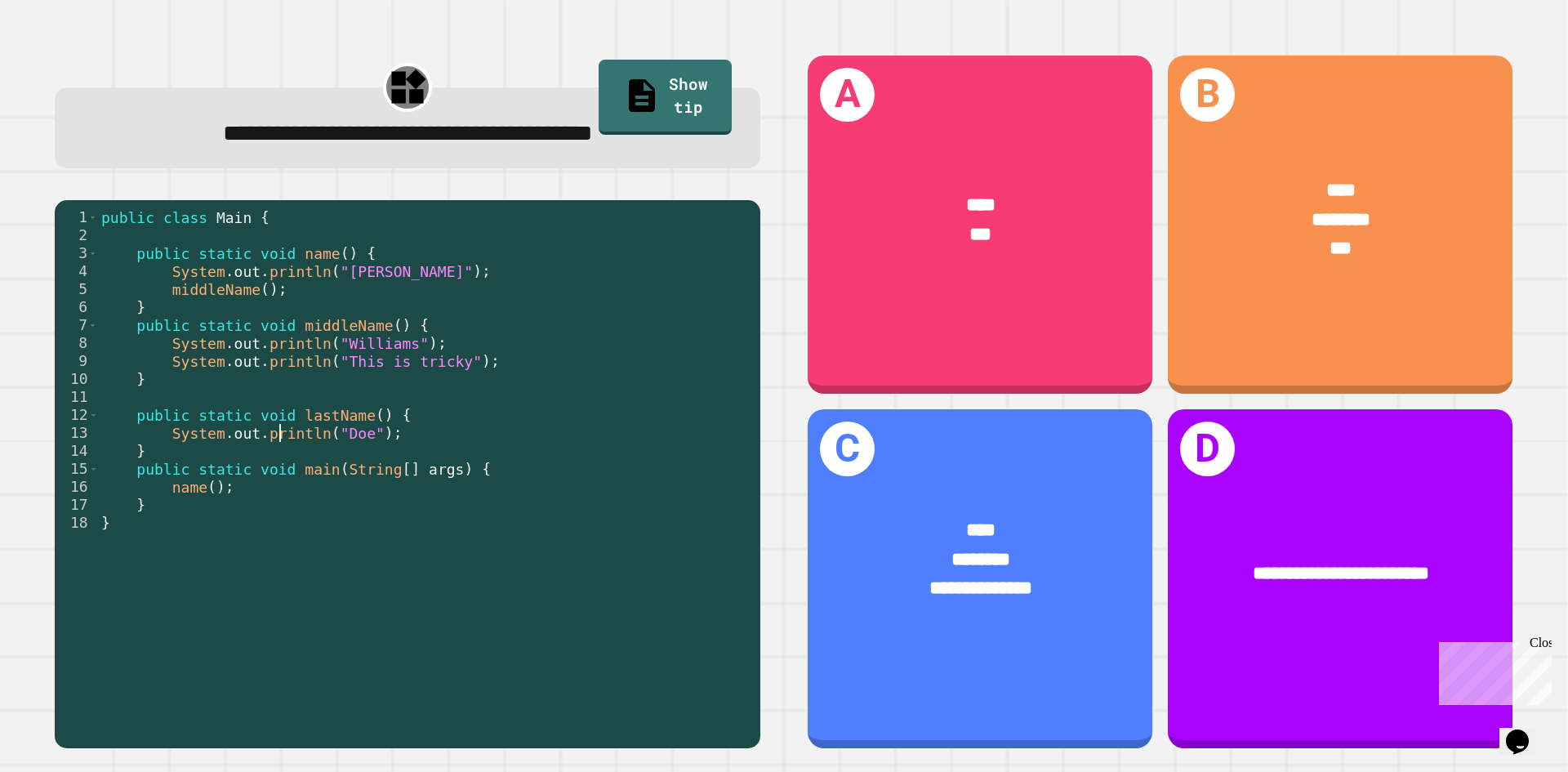
click at [292, 473] on div "public class Main { public static void name ( ) { System . out . println ( "[PE…" at bounding box center [424, 469] width 654 height 521
click at [300, 401] on div "public class Main { public static void name ( ) { System . out . println ( "[PE…" at bounding box center [424, 469] width 654 height 521
click at [299, 337] on div "public class Main { public static void name ( ) { System . out . println ( "[PE…" at bounding box center [424, 469] width 654 height 521
click at [289, 296] on div "public class Main { public static void name ( ) { System . out . println ( "[PE…" at bounding box center [424, 469] width 654 height 521
click at [289, 271] on div "public class Main { public static void name ( ) { System . out . println ( "[PE…" at bounding box center [424, 469] width 654 height 521
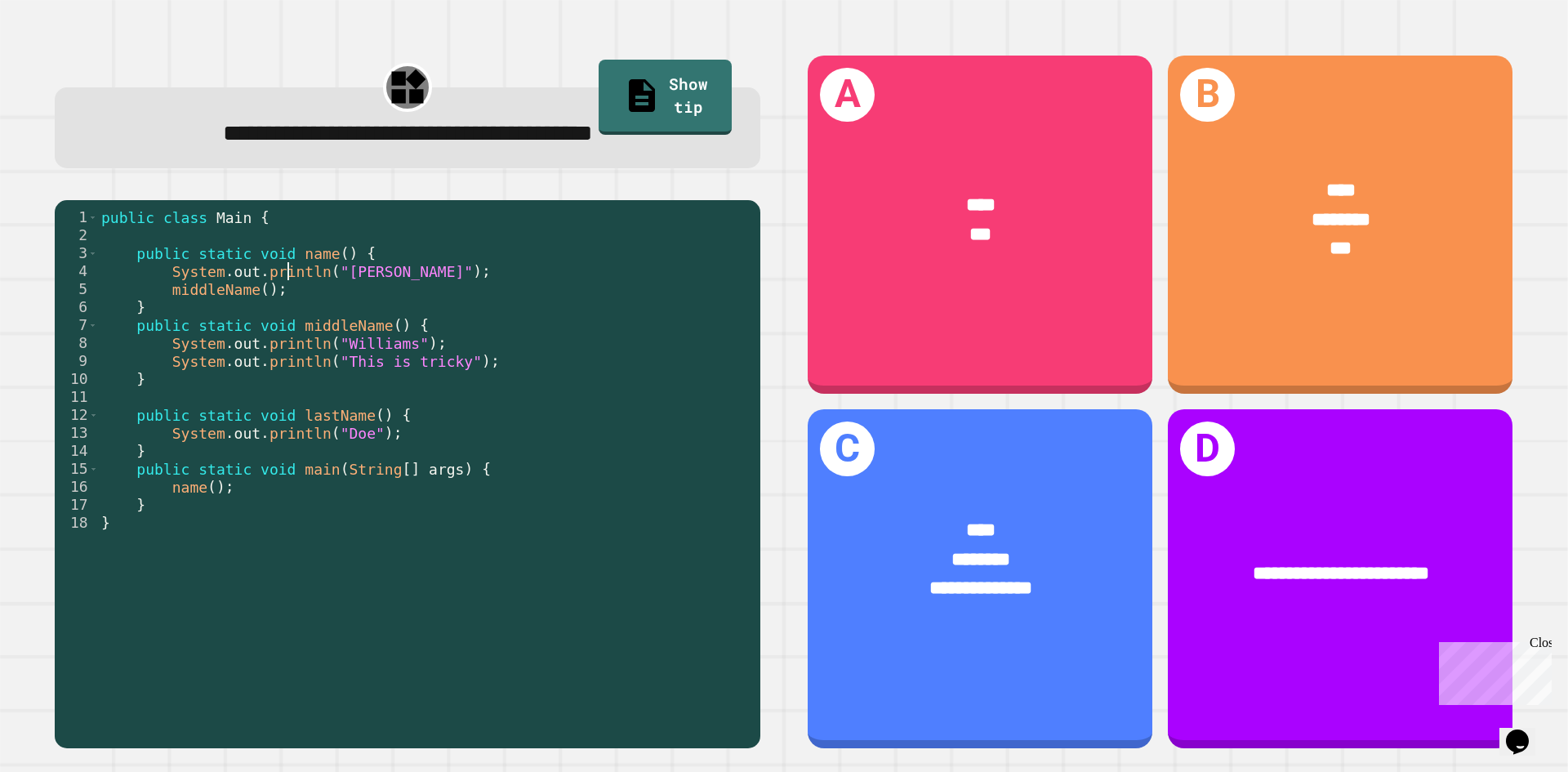
click at [294, 326] on div "public class Main { public static void name ( ) { System . out . println ( "[PE…" at bounding box center [424, 469] width 654 height 521
click at [300, 354] on div "public class Main { public static void name ( ) { System . out . println ( "[PE…" at bounding box center [424, 469] width 654 height 521
click at [297, 340] on div "public class Main { public static void name ( ) { System . out . println ( "[PE…" at bounding box center [424, 469] width 654 height 521
click at [304, 402] on div "public class Main { public static void name ( ) { System . out . println ( "[PE…" at bounding box center [424, 469] width 654 height 521
click at [308, 463] on div "public class Main { public static void name ( ) { System . out . println ( "[PE…" at bounding box center [424, 469] width 654 height 521
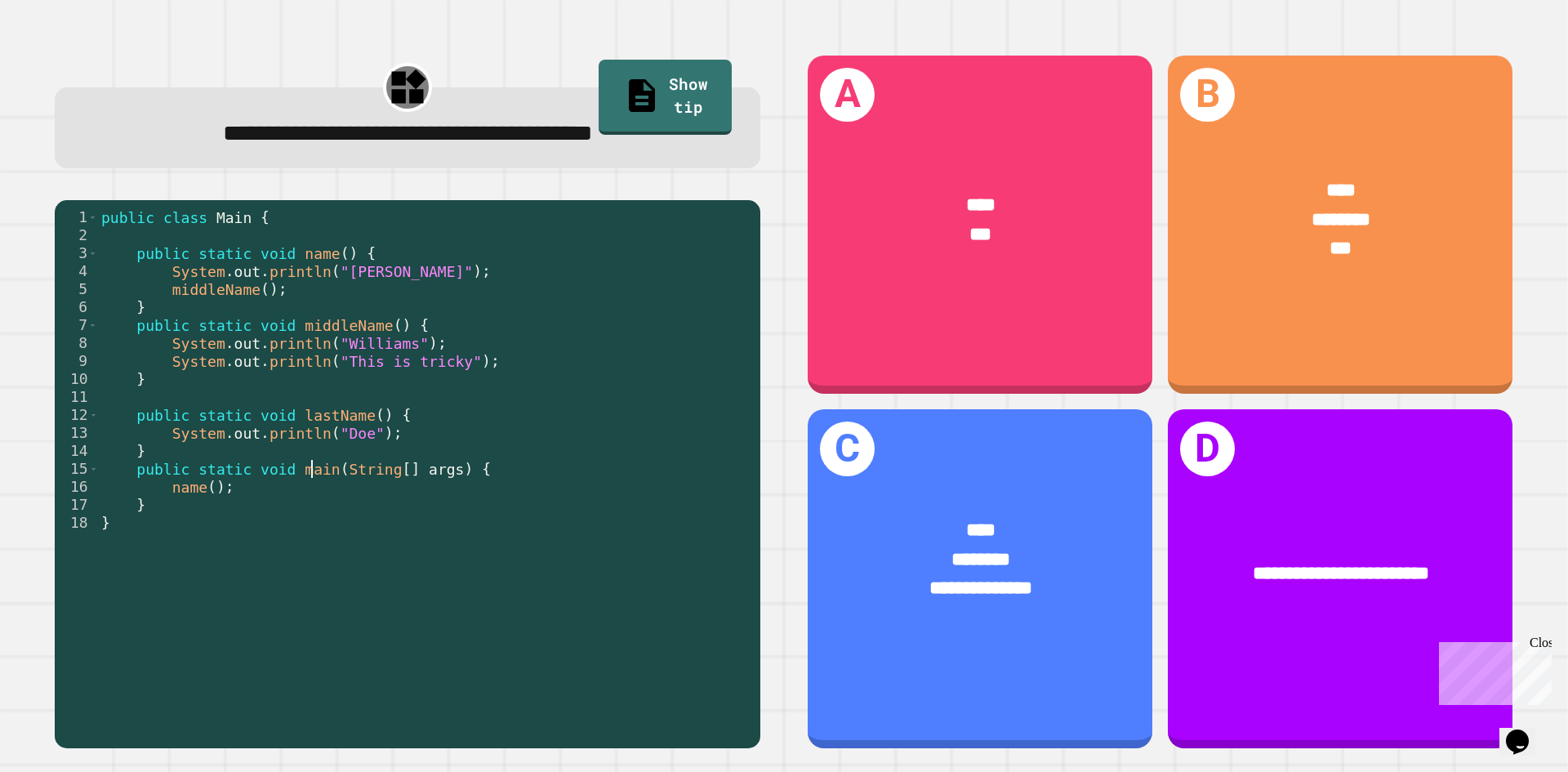
click at [308, 552] on div "public class Main { public static void name ( ) { System . out . println ( "[PE…" at bounding box center [424, 469] width 654 height 521
click at [312, 477] on div "public class Main { public static void name ( ) { System . out . println ( "[PE…" at bounding box center [424, 469] width 654 height 521
click at [312, 476] on div "public class Main { public static void name ( ) { System . out . println ( "[PE…" at bounding box center [424, 469] width 654 height 521
click at [336, 349] on div "public class Main { public static void name ( ) { System . out . println ( "[PE…" at bounding box center [424, 469] width 654 height 521
click at [347, 439] on div "public class Main { public static void name ( ) { System . out . println ( "[PE…" at bounding box center [424, 469] width 654 height 521
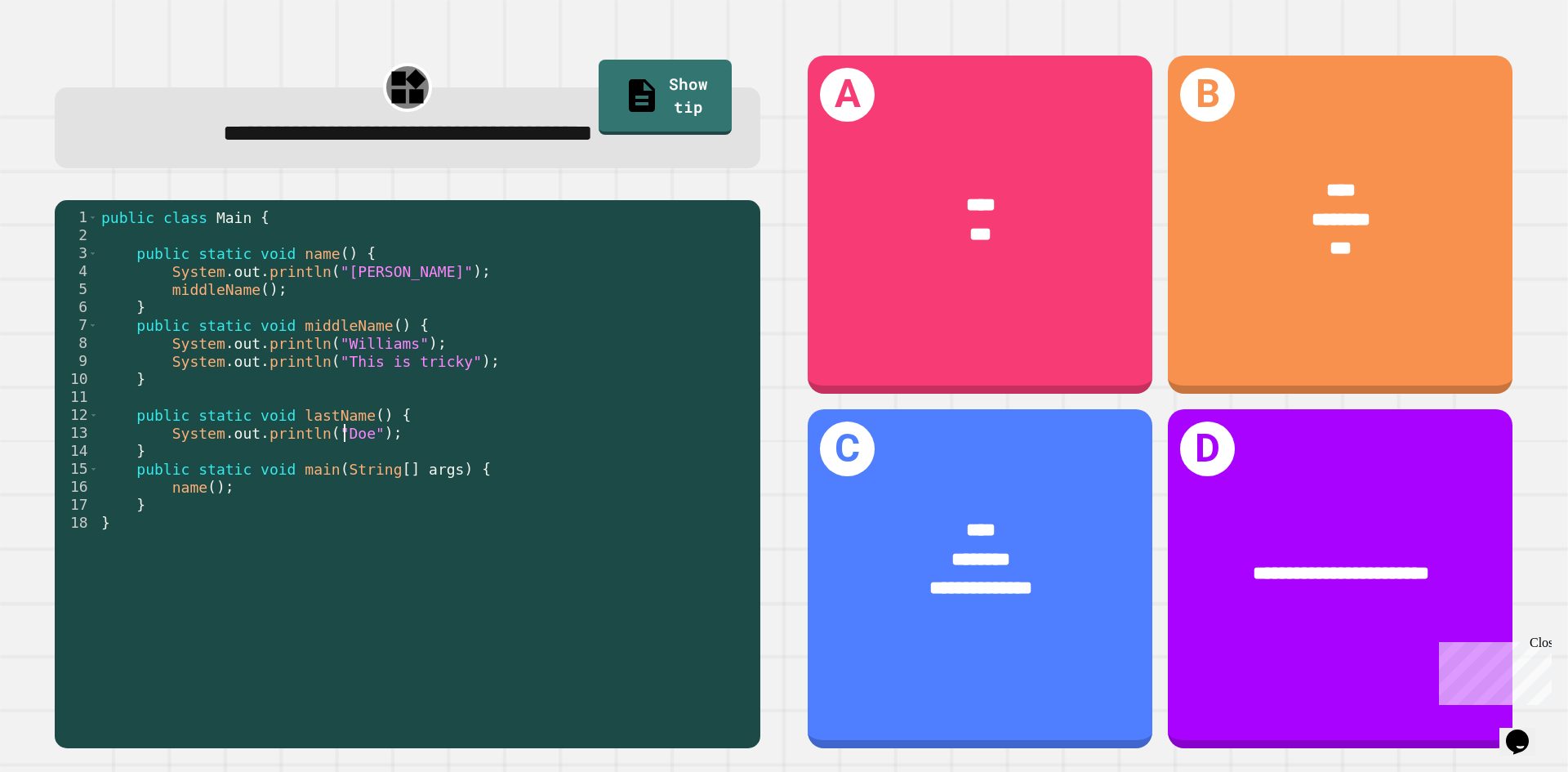
click at [317, 481] on div "public class Main { public static void name ( ) { System . out . println ( "[PE…" at bounding box center [424, 469] width 654 height 521
click at [325, 331] on div "public class Main { public static void name ( ) { System . out . println ( "[PE…" at bounding box center [424, 469] width 654 height 521
click at [292, 277] on div "public class Main { public static void name ( ) { System . out . println ( "[PE…" at bounding box center [424, 469] width 654 height 521
click at [327, 422] on div "public class Main { public static void name ( ) { System . out . println ( "[PE…" at bounding box center [424, 469] width 654 height 521
click at [405, 508] on div "public class Main { public static void name ( ) { System . out . println ( "[PE…" at bounding box center [424, 469] width 654 height 521
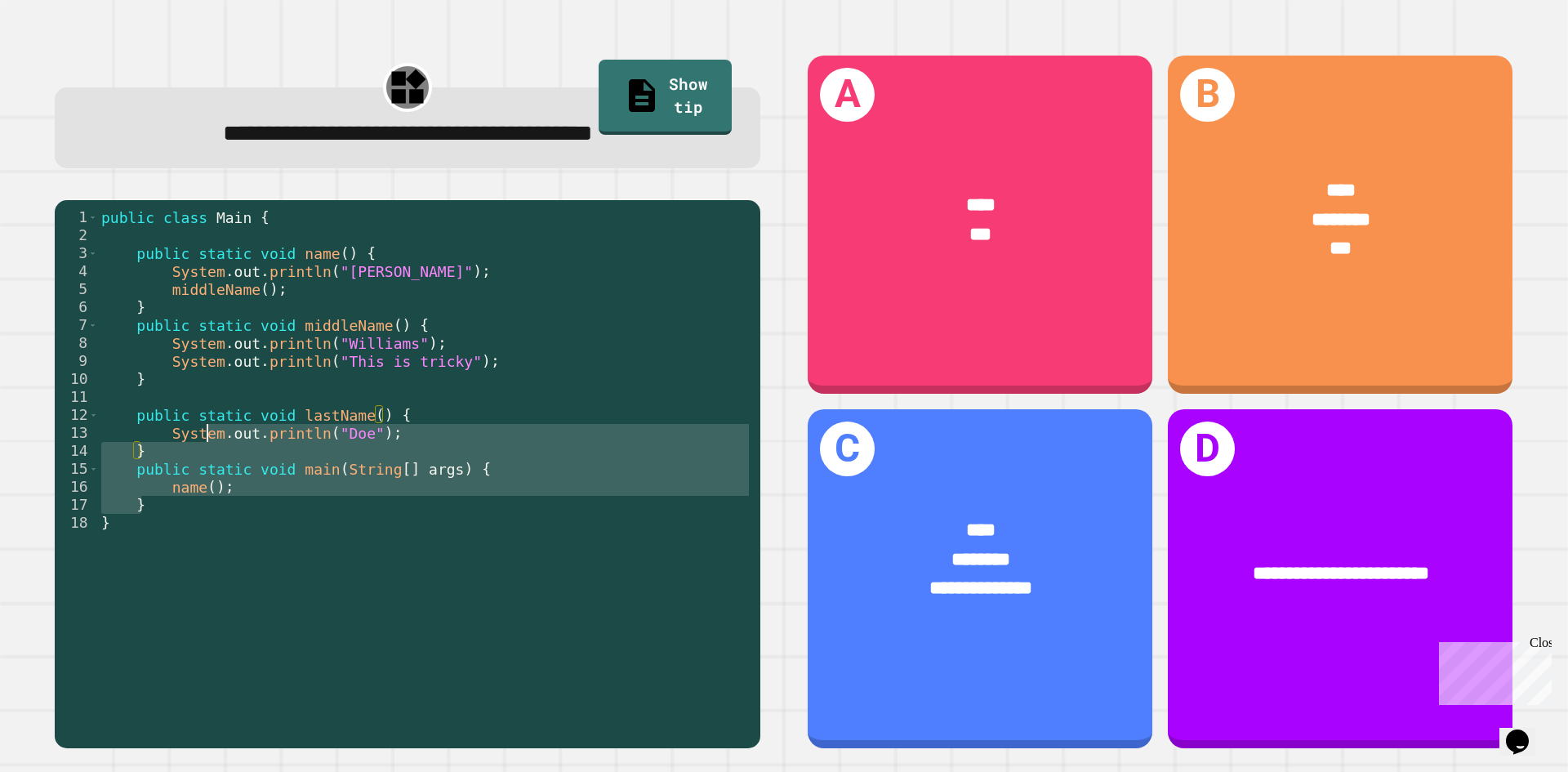
drag, startPoint x: 299, startPoint y: 506, endPoint x: 207, endPoint y: 444, distance: 110.9
click at [207, 444] on div "public class Main { public static void name ( ) { System . out . println ( "[PE…" at bounding box center [424, 469] width 654 height 521
click at [208, 462] on div "public class Main { public static void name ( ) { System . out . println ( "[PE…" at bounding box center [424, 451] width 654 height 485
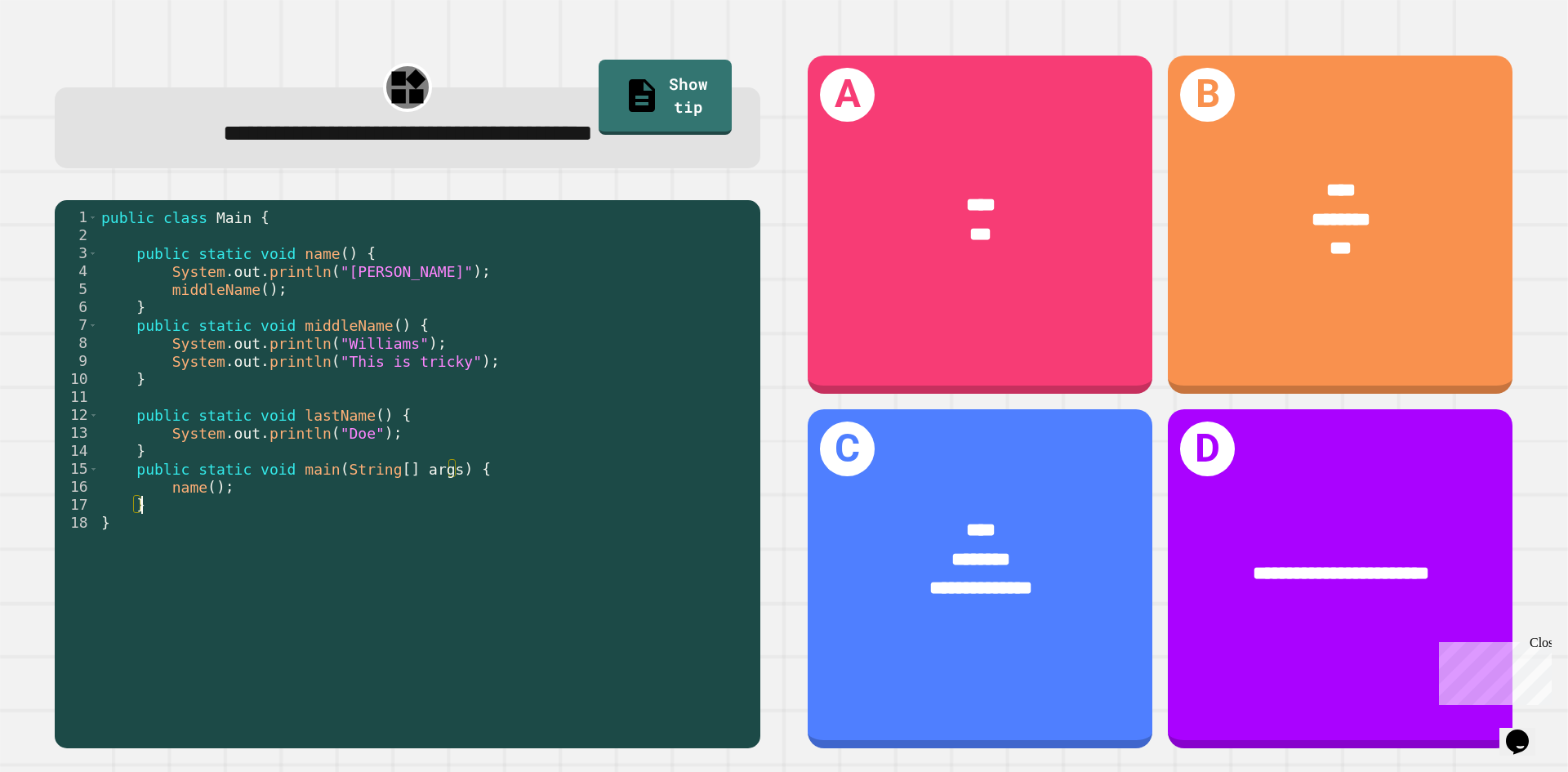
click at [268, 501] on div "public class Main { public static void name ( ) { System . out . println ( "[PE…" at bounding box center [424, 469] width 654 height 521
click at [271, 514] on div "public class Main { public static void name ( ) { System . out . println ( "[PE…" at bounding box center [424, 469] width 654 height 521
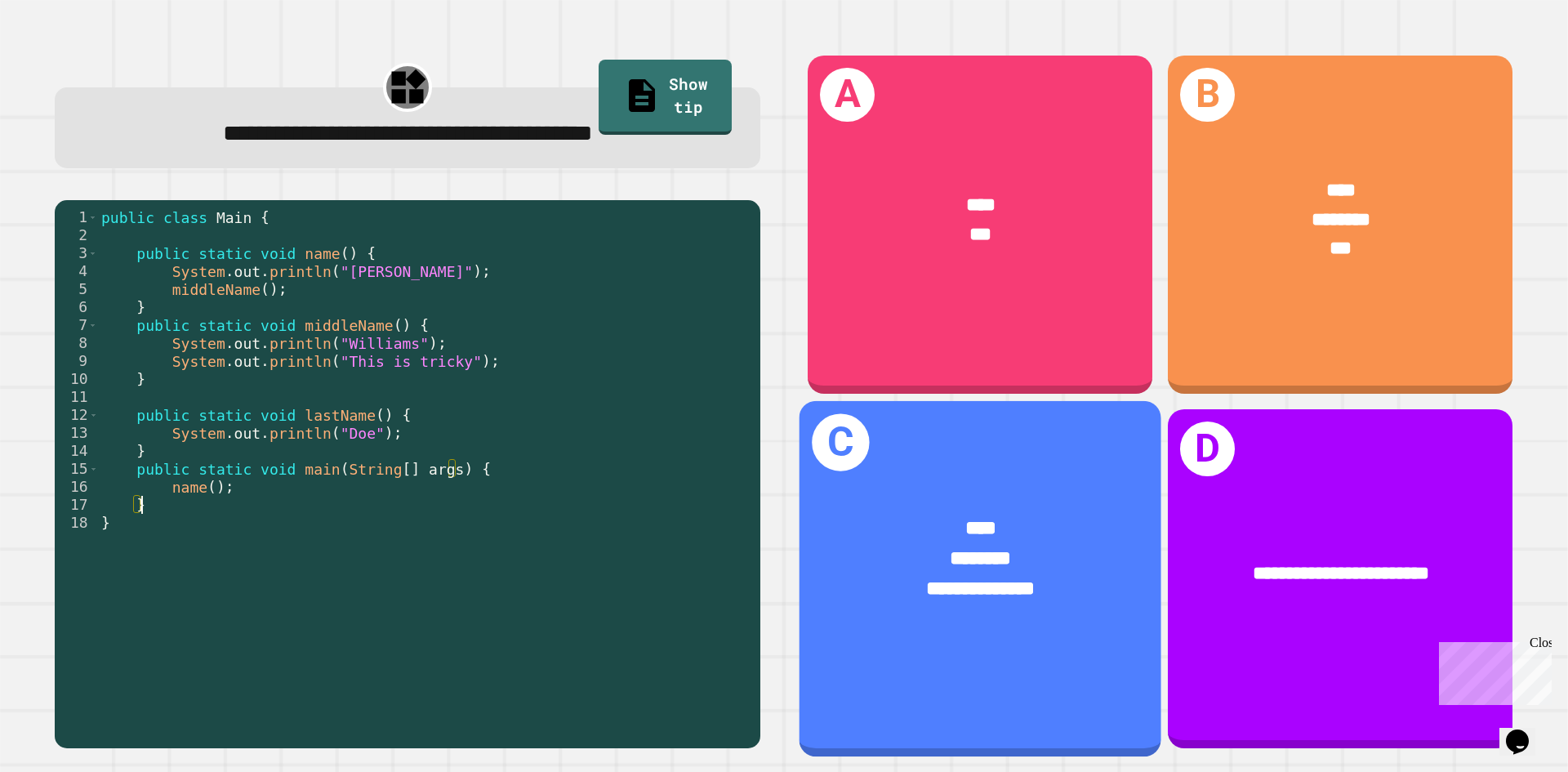
click at [899, 639] on div "**********" at bounding box center [980, 574] width 361 height 201
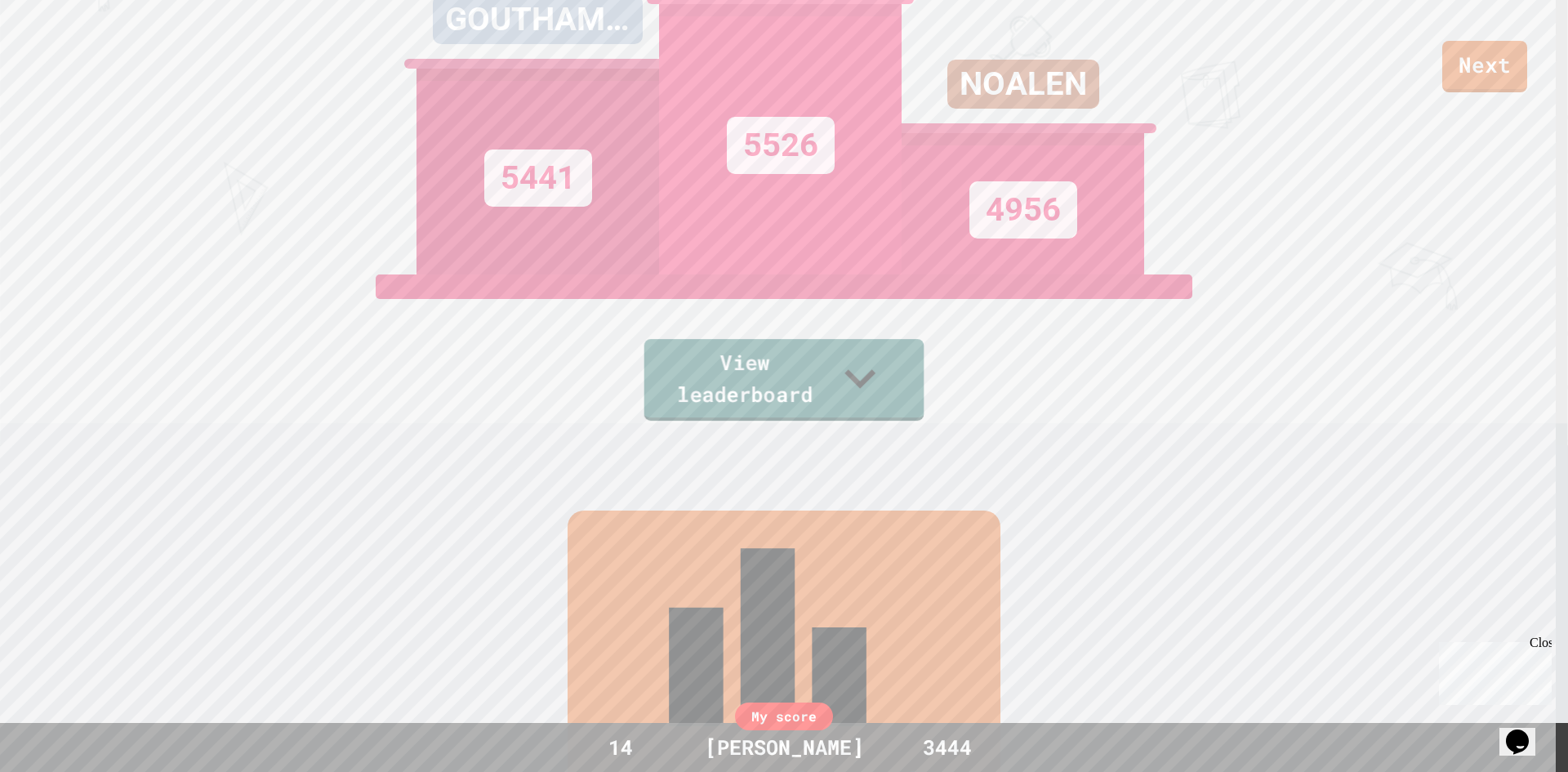
click at [702, 386] on link "View leaderboard" at bounding box center [784, 380] width 280 height 82
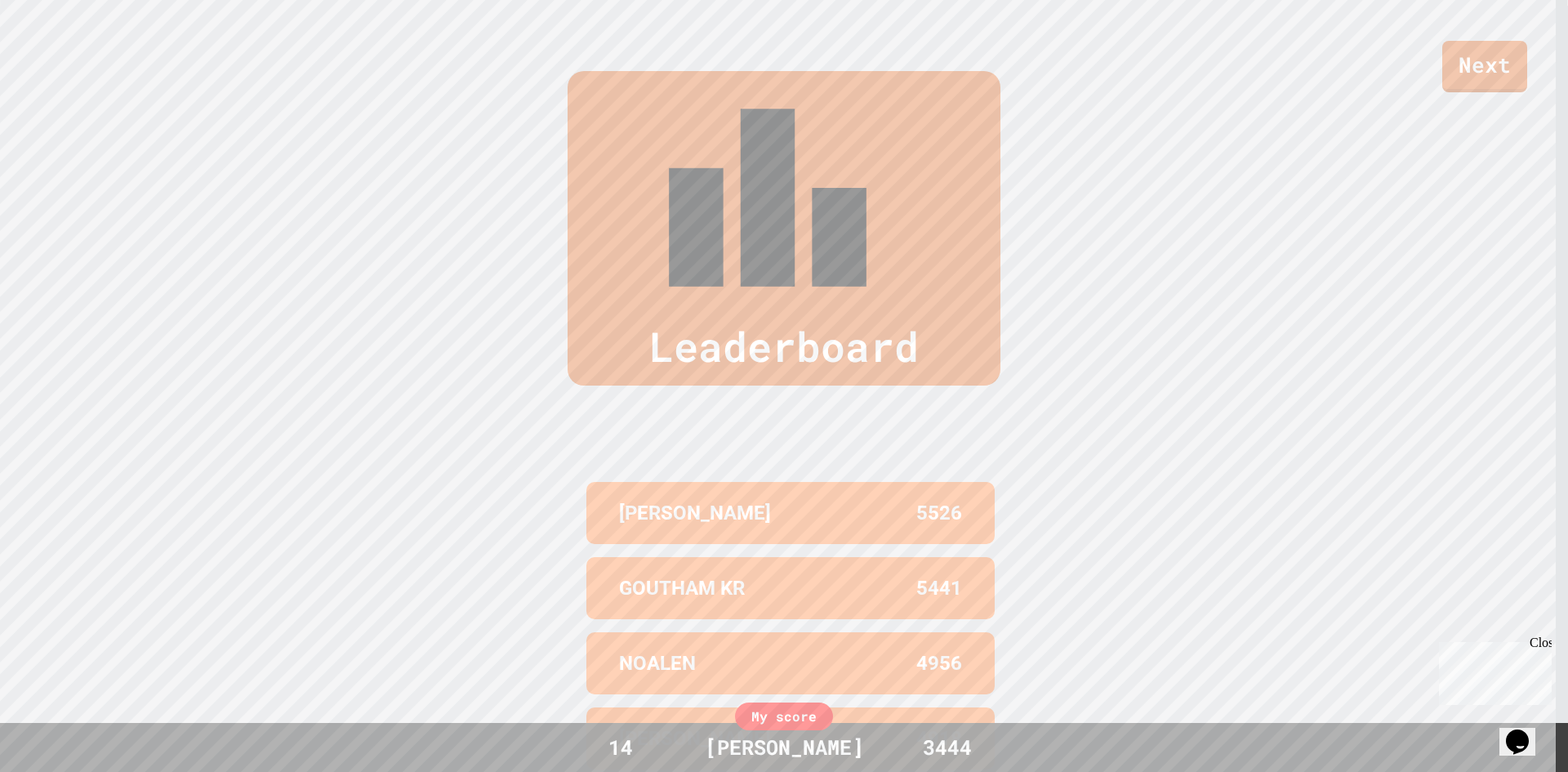
scroll to position [779, 0]
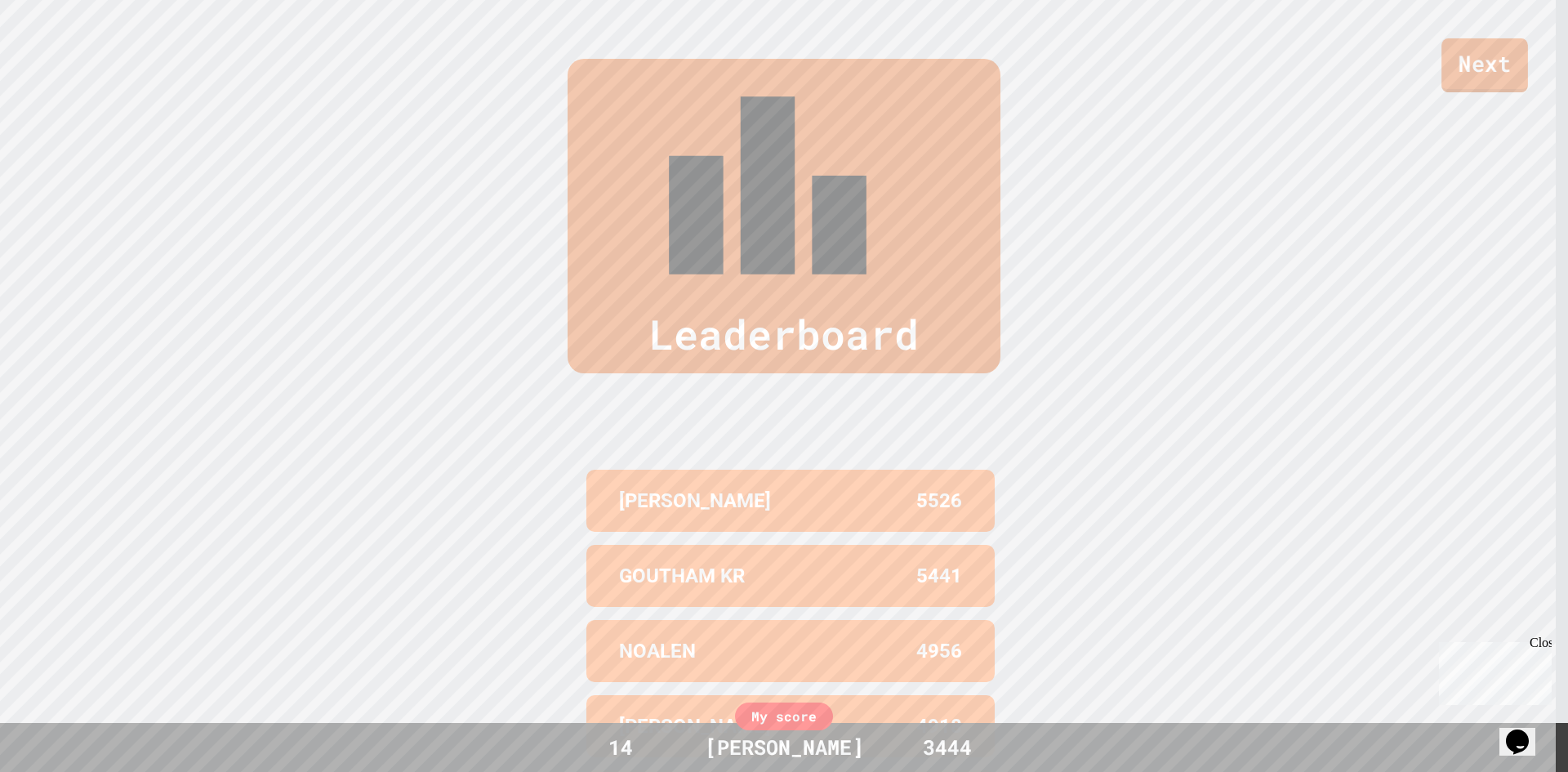
click at [1459, 68] on link "Next" at bounding box center [1484, 65] width 87 height 54
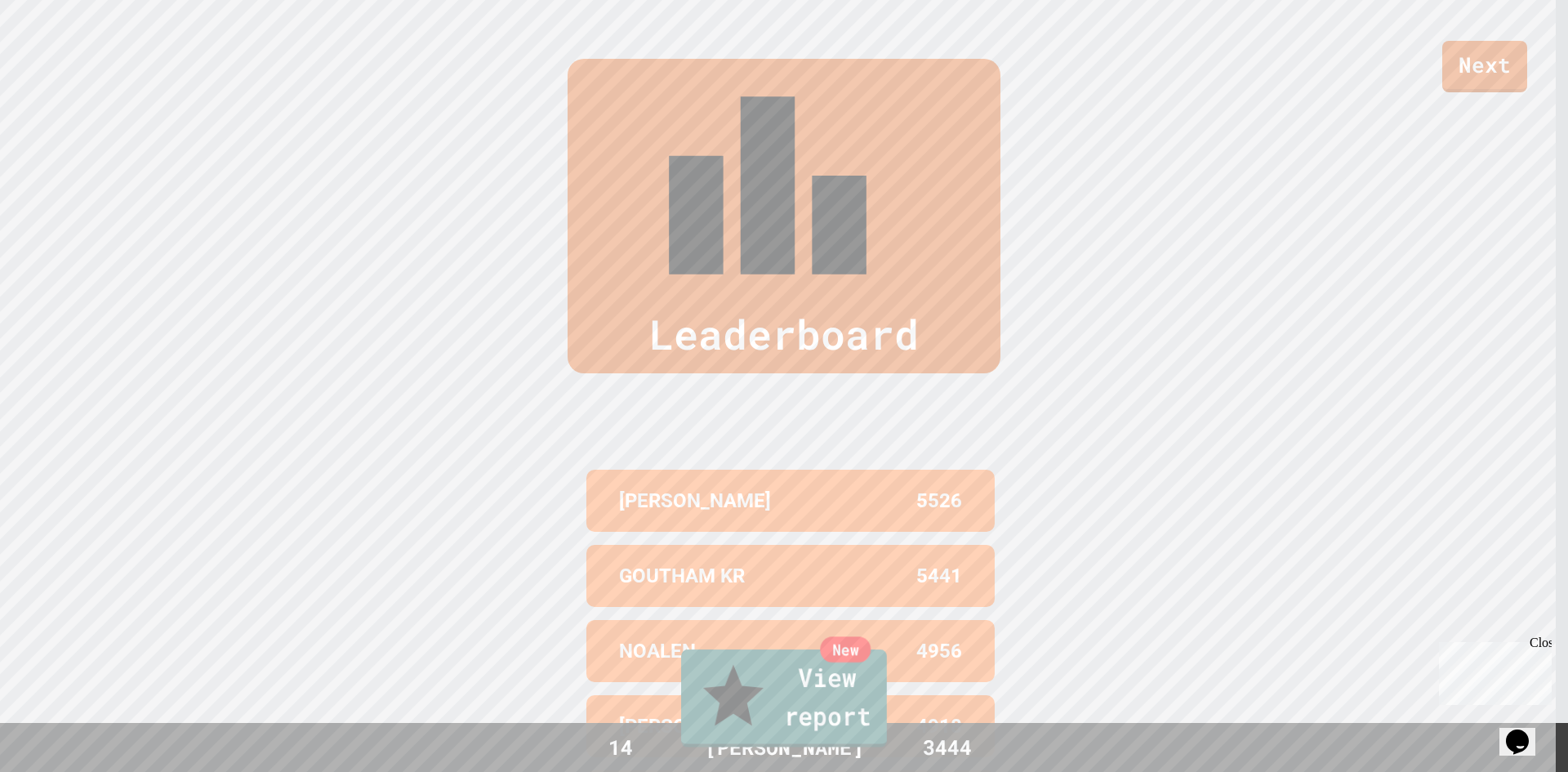
click at [801, 706] on link "New View report" at bounding box center [783, 698] width 206 height 98
drag, startPoint x: 915, startPoint y: 227, endPoint x: 915, endPoint y: 237, distance: 10.0
click at [791, 702] on link "New View report" at bounding box center [783, 699] width 211 height 98
